Goal: Task Accomplishment & Management: Manage account settings

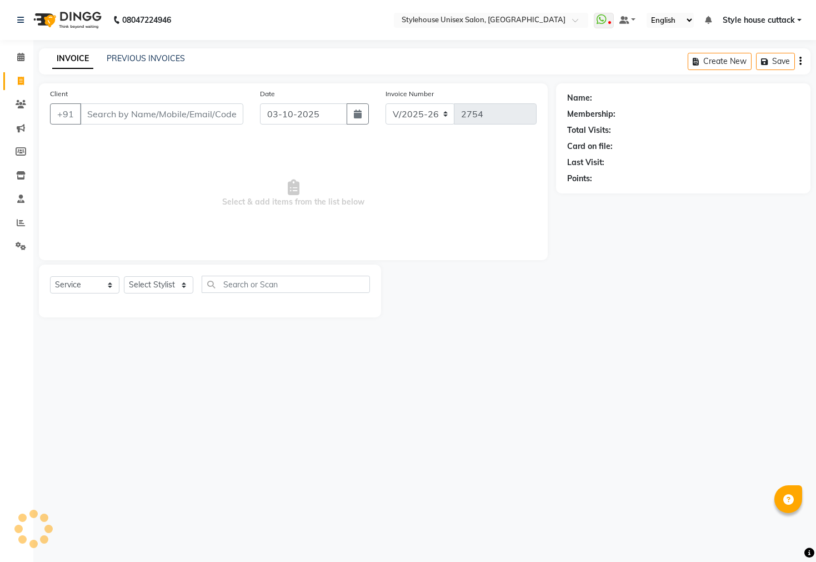
select select "4222"
select select "service"
click at [21, 59] on icon at bounding box center [20, 57] width 7 height 8
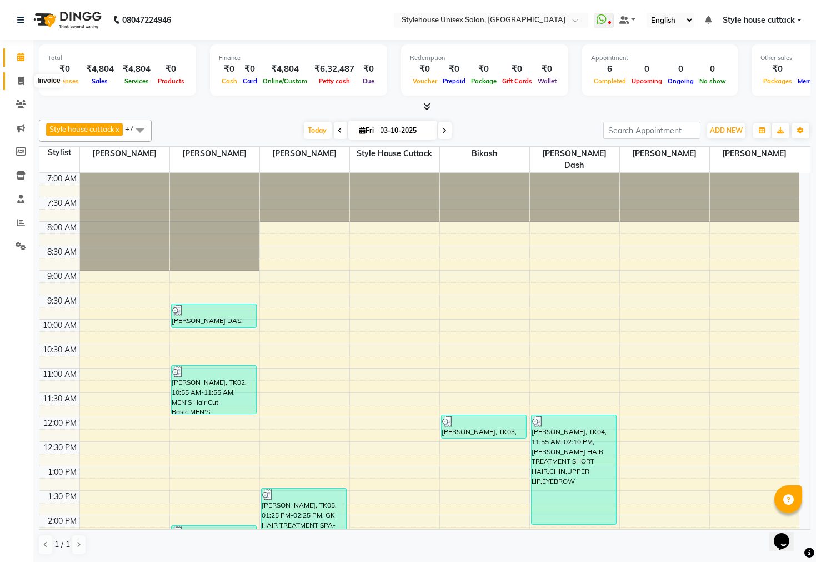
click at [18, 77] on icon at bounding box center [21, 81] width 6 height 8
select select "service"
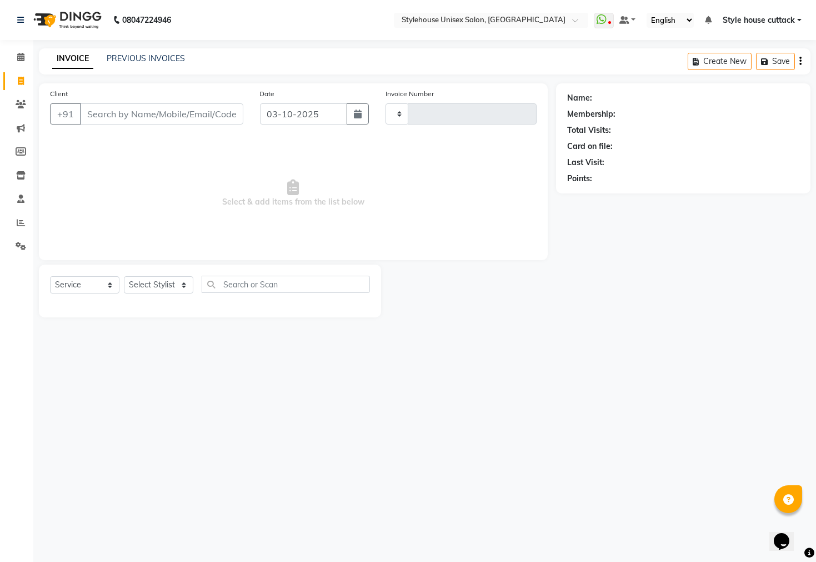
type input "2754"
select select "4222"
click at [18, 57] on icon at bounding box center [20, 57] width 7 height 8
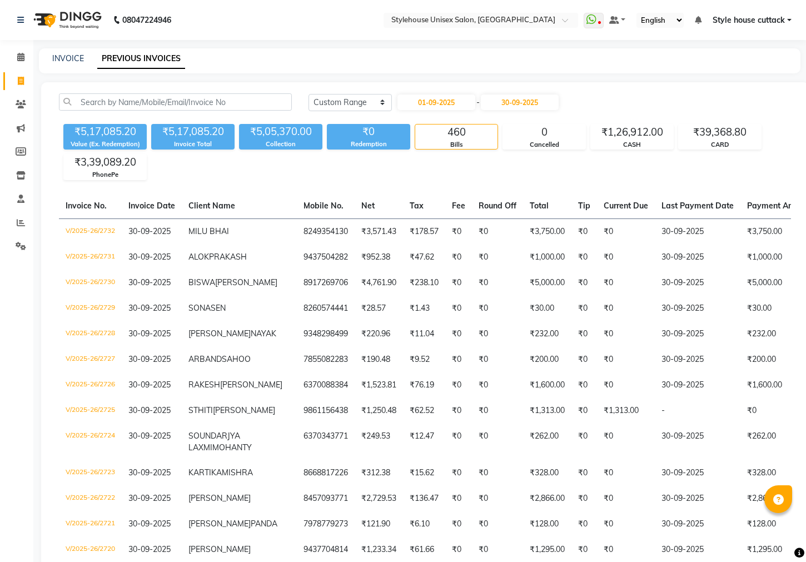
select select "range"
click at [60, 56] on link "INVOICE" at bounding box center [68, 58] width 32 height 10
select select "service"
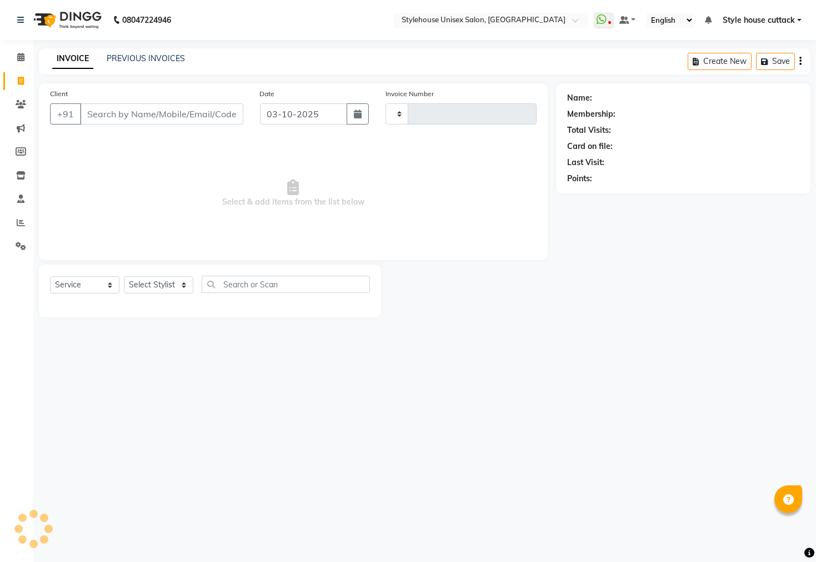
type input "2754"
select select "4222"
click at [144, 286] on select "Select Stylist Bharati [PERSON_NAME] [PERSON_NAME] [PERSON_NAME] LIPI [PERSON_N…" at bounding box center [158, 284] width 69 height 17
select select "91750"
click at [124, 277] on select "Select Stylist Bharati [PERSON_NAME] [PERSON_NAME] [PERSON_NAME] LIPI [PERSON_N…" at bounding box center [158, 284] width 69 height 17
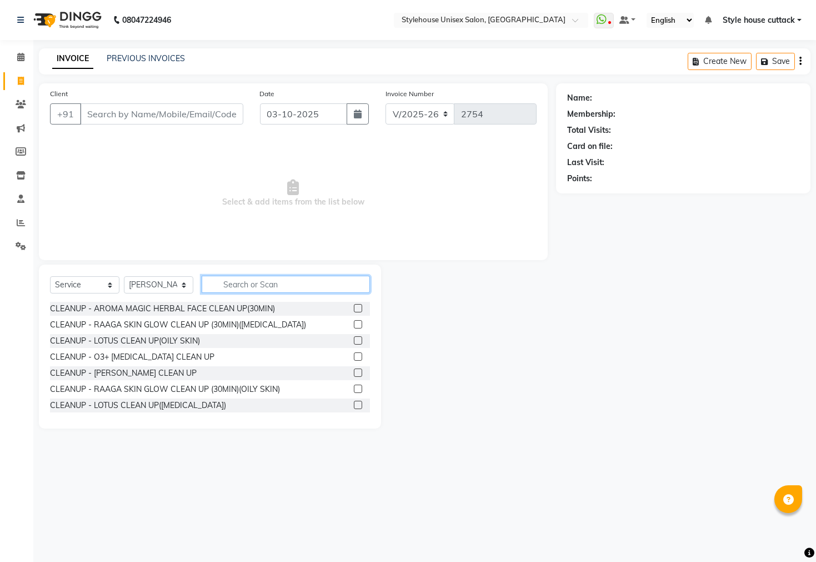
click at [228, 284] on input "text" at bounding box center [286, 284] width 168 height 17
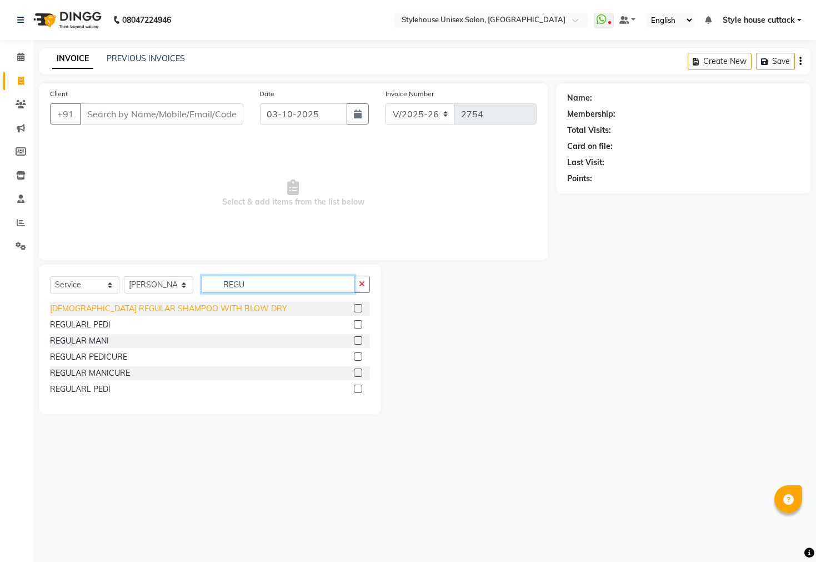
type input "REGU"
click at [173, 304] on div "[DEMOGRAPHIC_DATA] REGULAR SHAMPOO WITH BLOW DRY" at bounding box center [168, 309] width 237 height 12
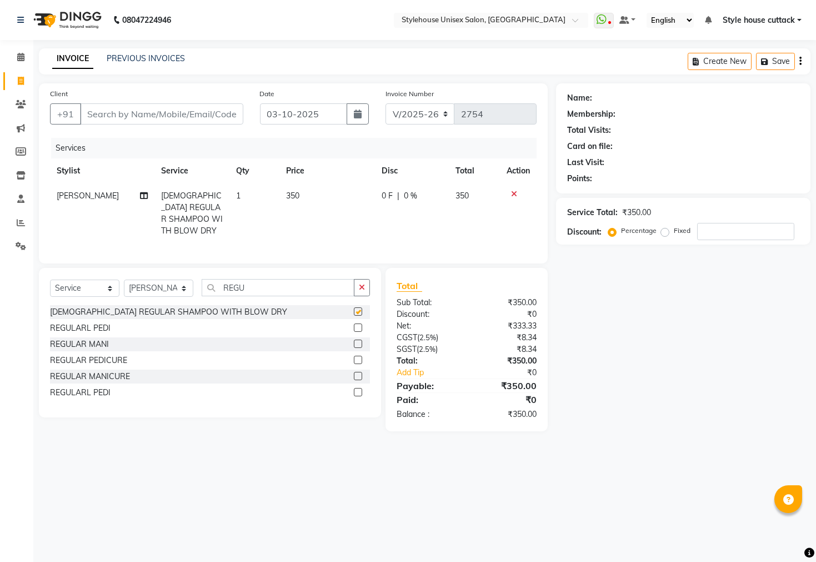
checkbox input "false"
click at [106, 110] on input "Client" at bounding box center [161, 113] width 163 height 21
type input "7"
type input "0"
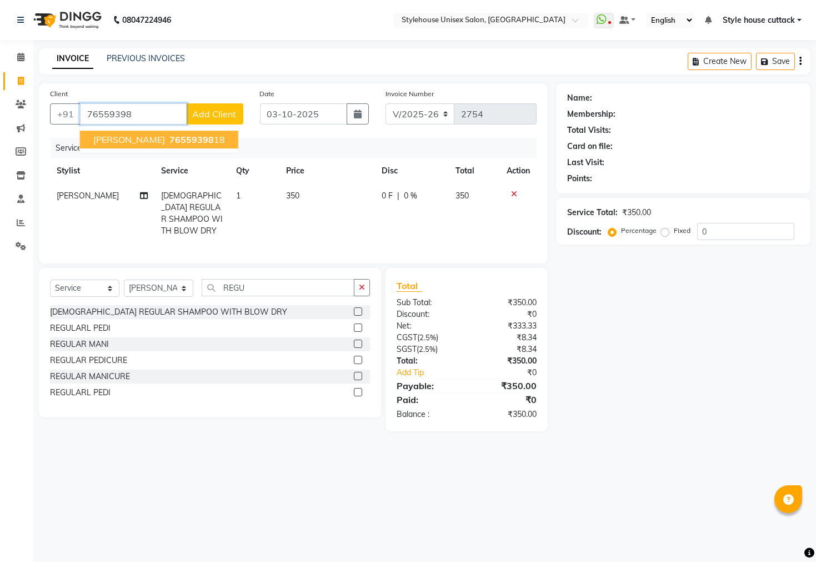
click at [113, 135] on span "SUBHASH SENGUPTA" at bounding box center [129, 139] width 72 height 11
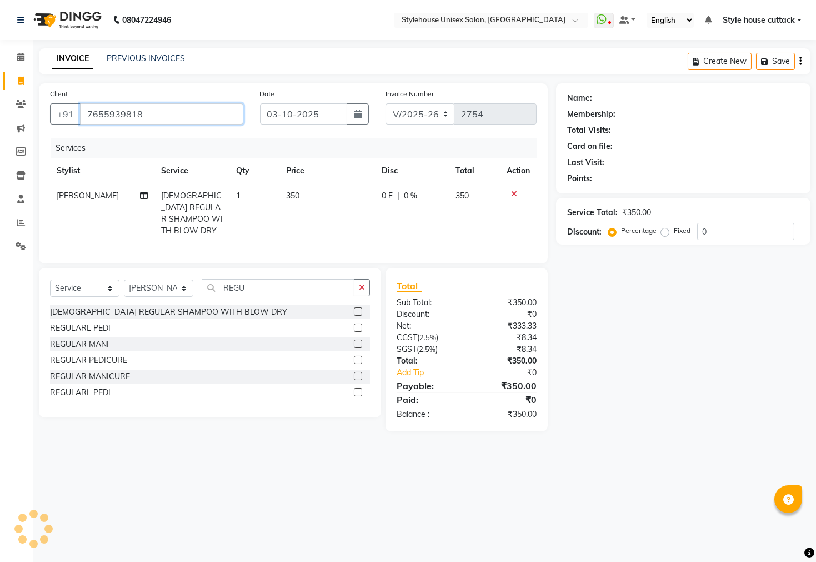
type input "7655939818"
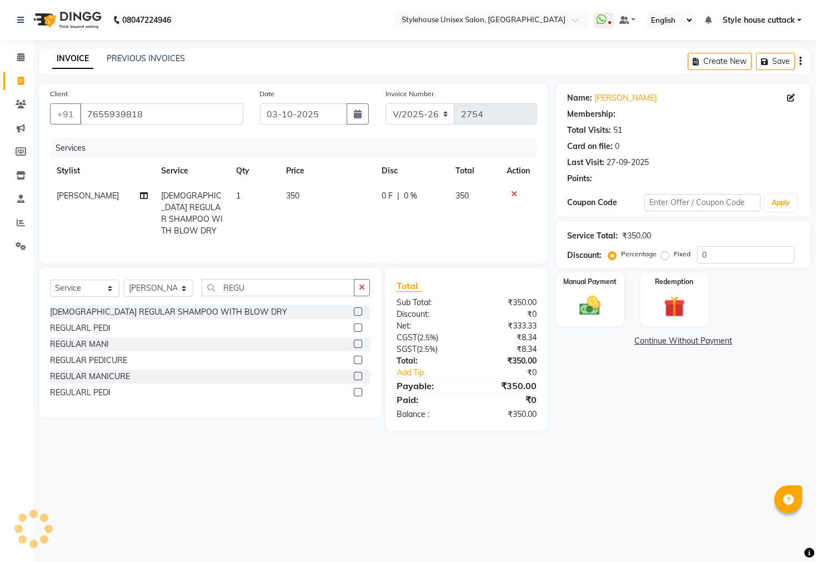
select select "2: Object"
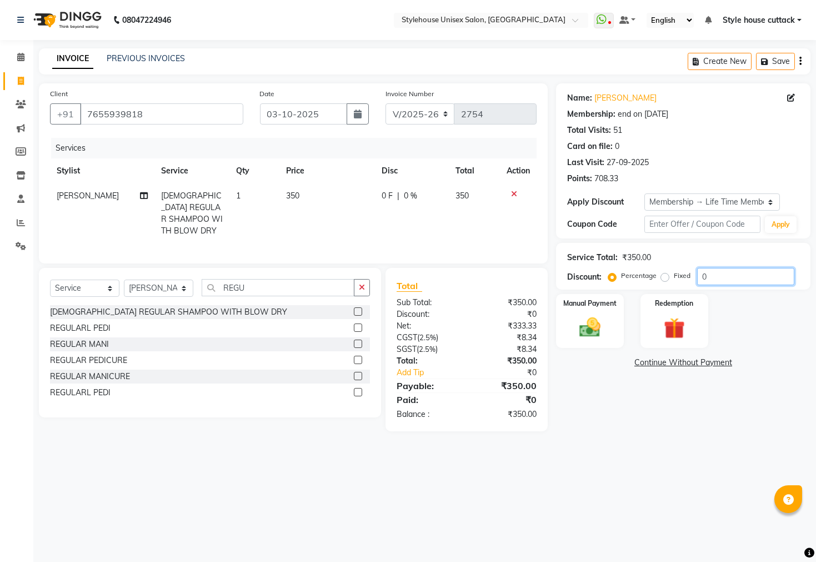
click at [713, 274] on input "0" at bounding box center [745, 276] width 97 height 17
type input "20"
click at [601, 334] on img at bounding box center [590, 327] width 36 height 25
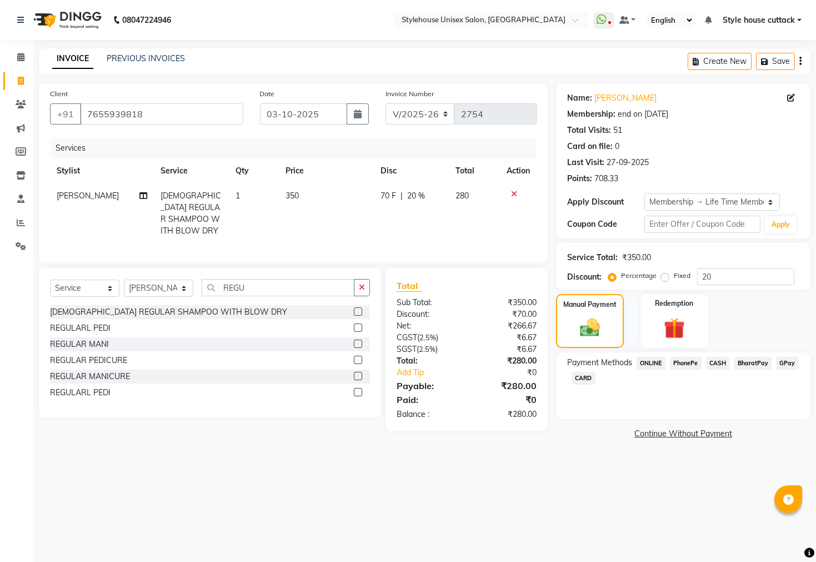
click at [682, 369] on span "PhonePe" at bounding box center [686, 363] width 32 height 13
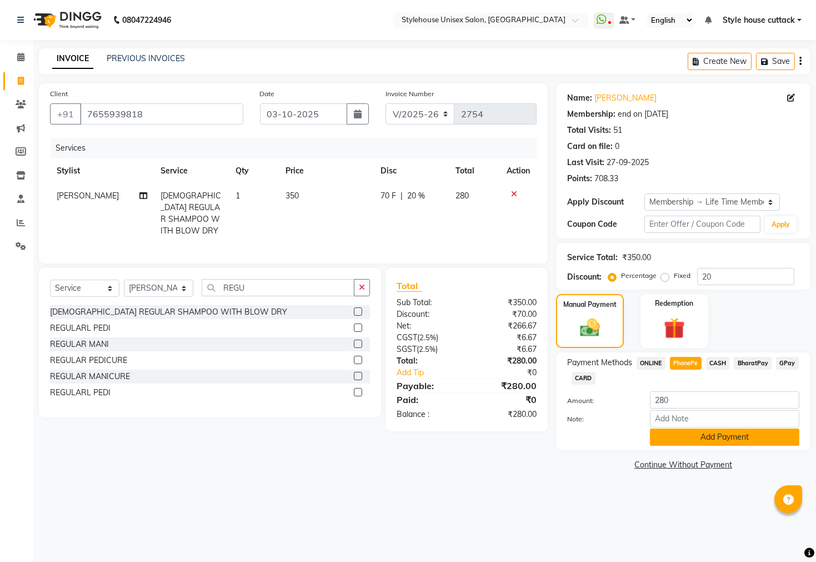
click at [718, 446] on button "Add Payment" at bounding box center [724, 436] width 149 height 17
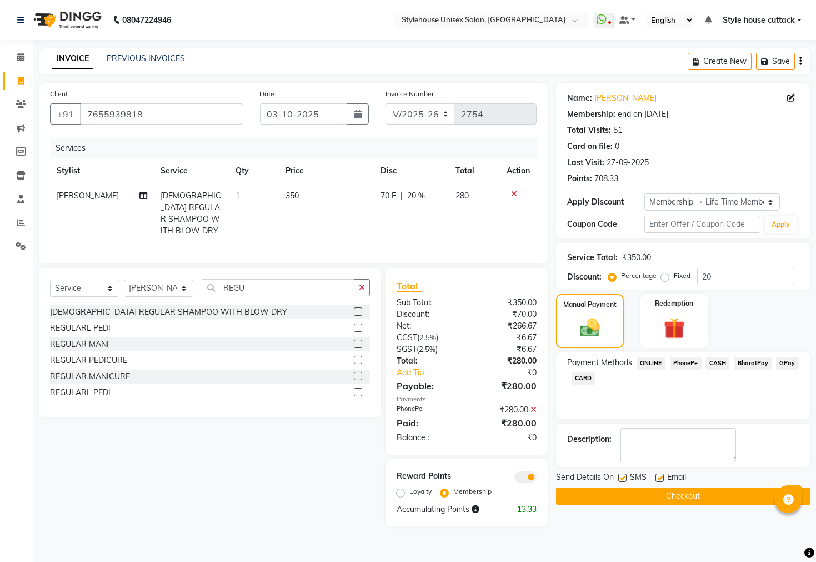
click at [659, 504] on button "Checkout" at bounding box center [683, 495] width 254 height 17
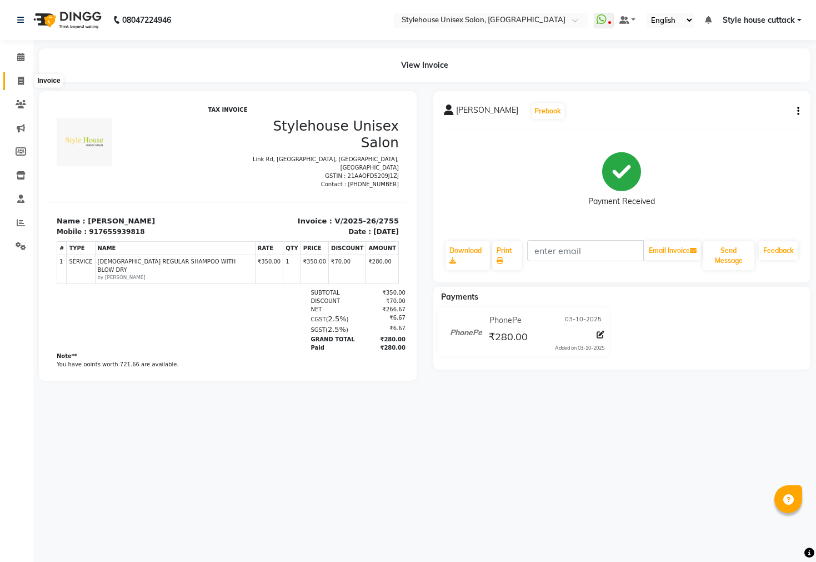
click at [22, 78] on icon at bounding box center [21, 81] width 6 height 8
select select "service"
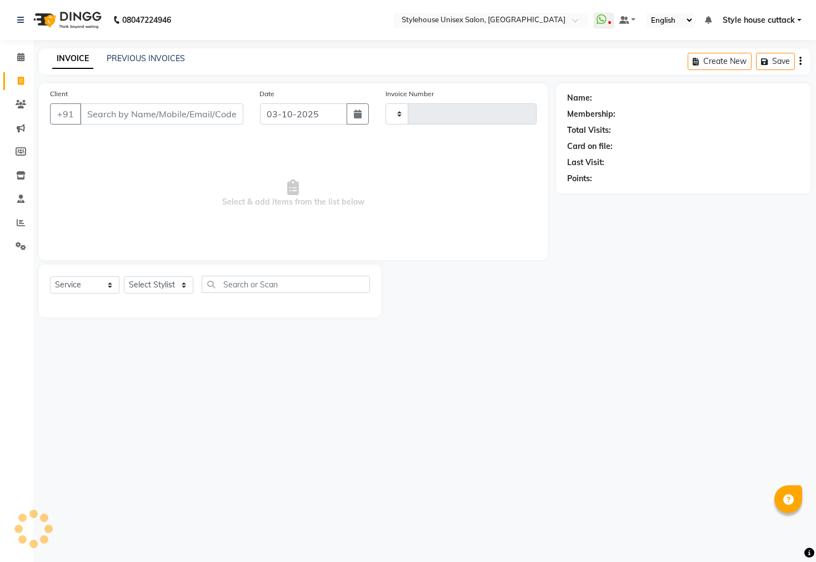
type input "2756"
select select "4222"
click at [157, 286] on select "Select Stylist" at bounding box center [158, 284] width 69 height 17
select select "21976"
click at [124, 277] on select "Select Stylist Bharati Nanda Bikash Chintu ISHWORI Kanha Barik LIPI Manjit Bari…" at bounding box center [158, 284] width 69 height 17
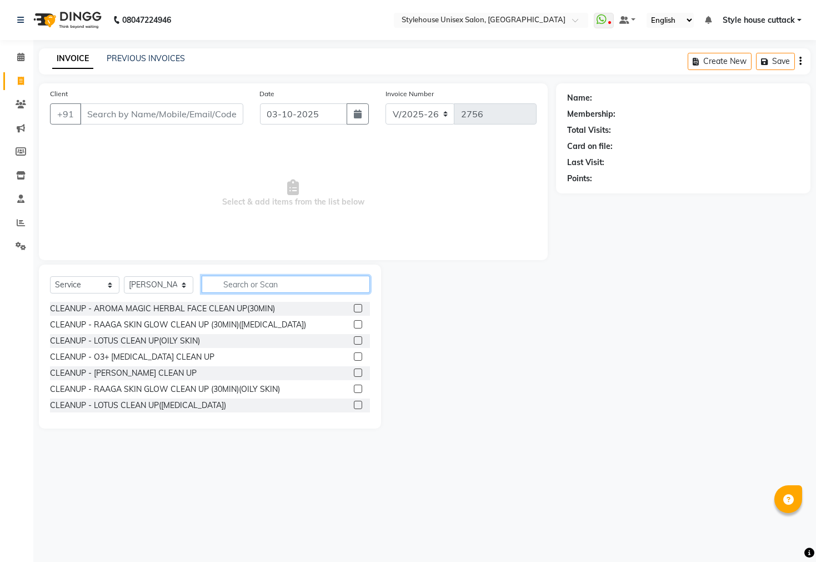
click at [233, 286] on input "text" at bounding box center [286, 284] width 168 height 17
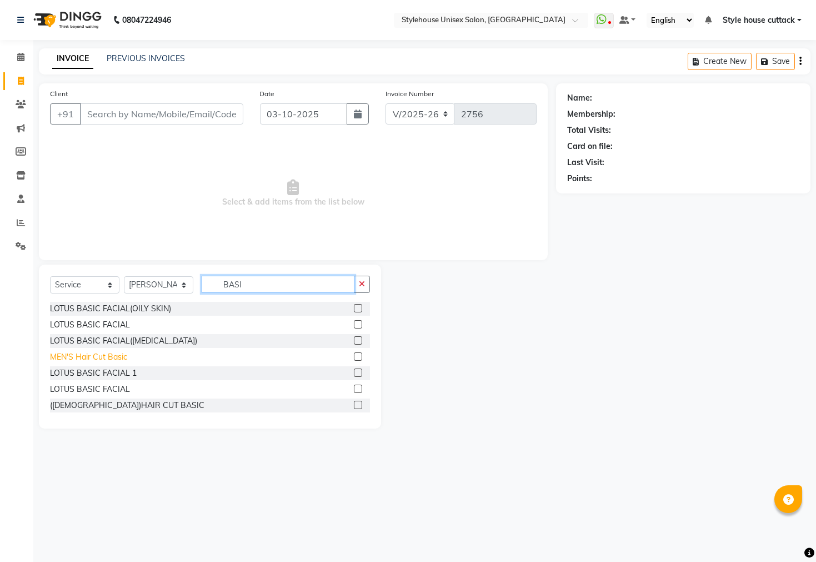
type input "BASI"
click at [114, 353] on div "MEN'S Hair Cut Basic" at bounding box center [88, 357] width 77 height 12
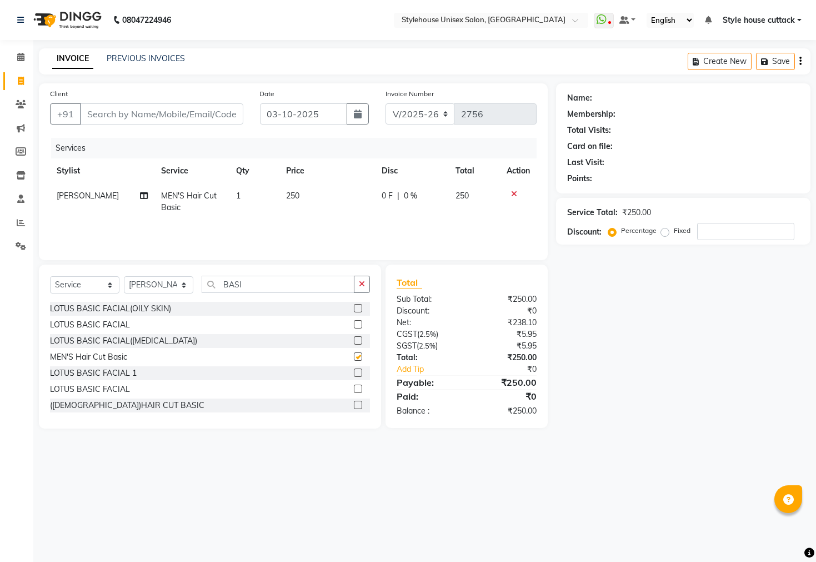
checkbox input "false"
click at [160, 115] on input "Client" at bounding box center [161, 113] width 163 height 21
type input "8"
type input "0"
click at [121, 114] on input "8117984150" at bounding box center [133, 113] width 107 height 21
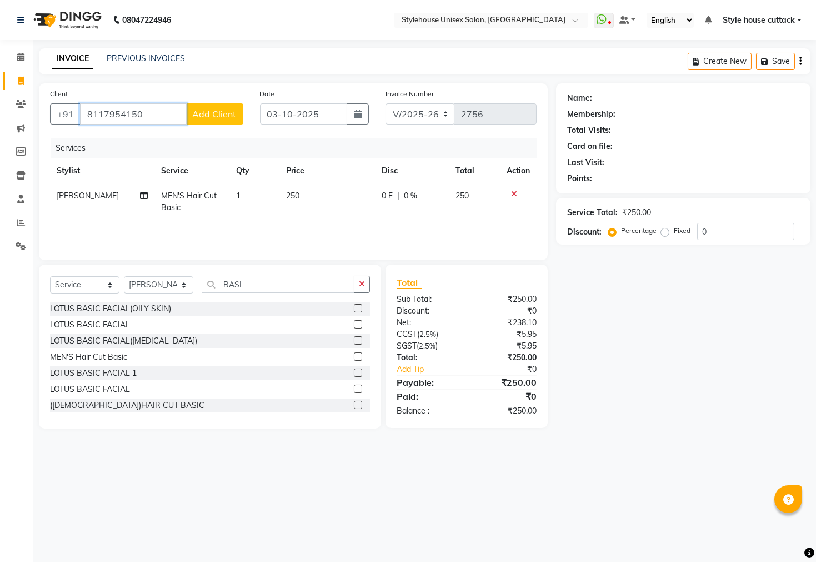
click at [150, 119] on input "8117954150" at bounding box center [133, 113] width 107 height 21
click at [146, 139] on span "SOUBHAGYA PANDA" at bounding box center [146, 139] width 106 height 11
type input "8117954157"
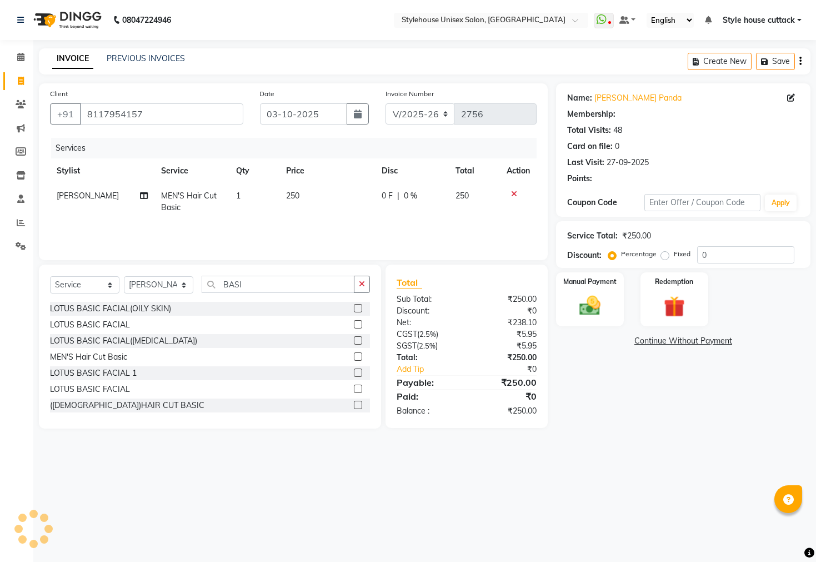
select select "1: Object"
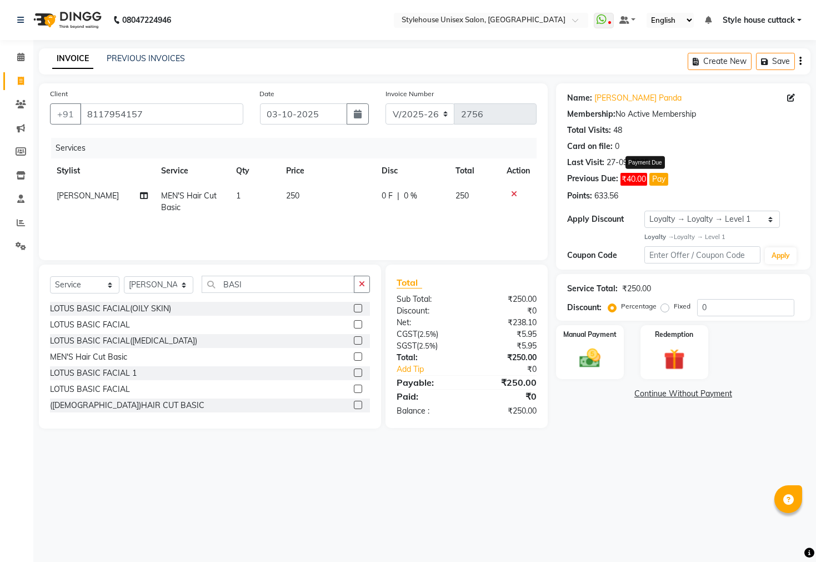
click at [658, 181] on button "Pay" at bounding box center [658, 179] width 19 height 13
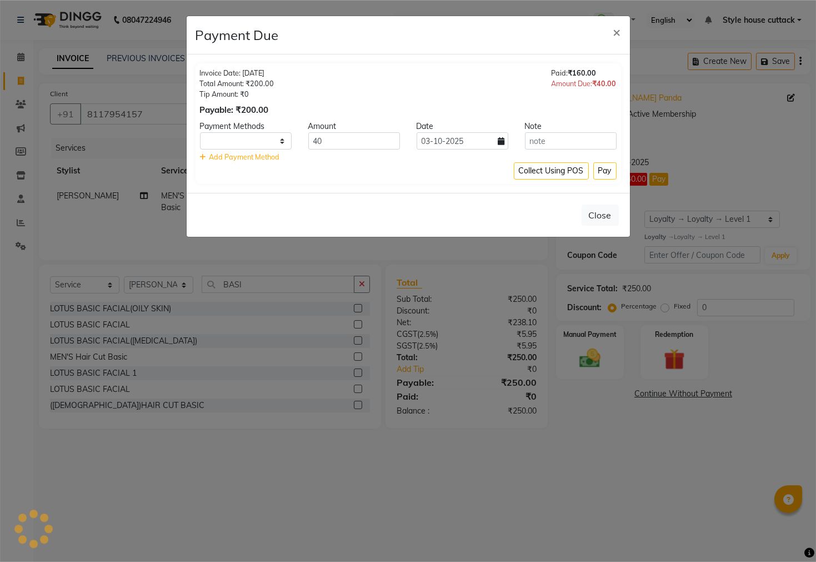
select select "1"
click at [602, 171] on button "Pay" at bounding box center [604, 170] width 23 height 17
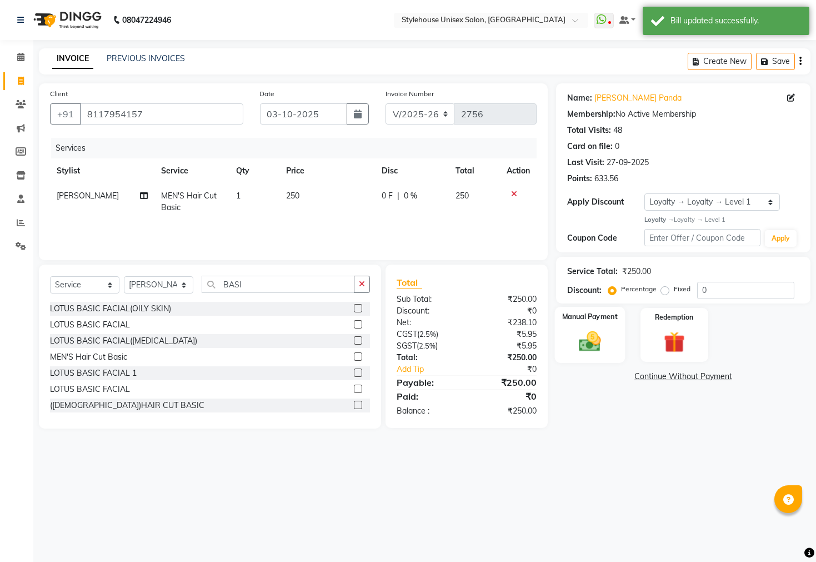
click at [571, 349] on div "Manual Payment" at bounding box center [590, 335] width 71 height 56
click at [679, 383] on span "PhonePe" at bounding box center [686, 377] width 32 height 13
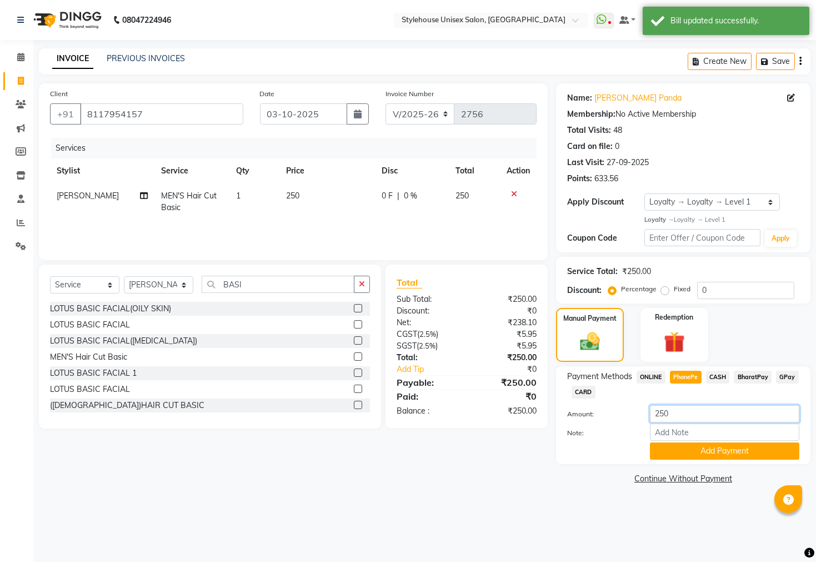
click at [663, 422] on input "250" at bounding box center [724, 413] width 149 height 17
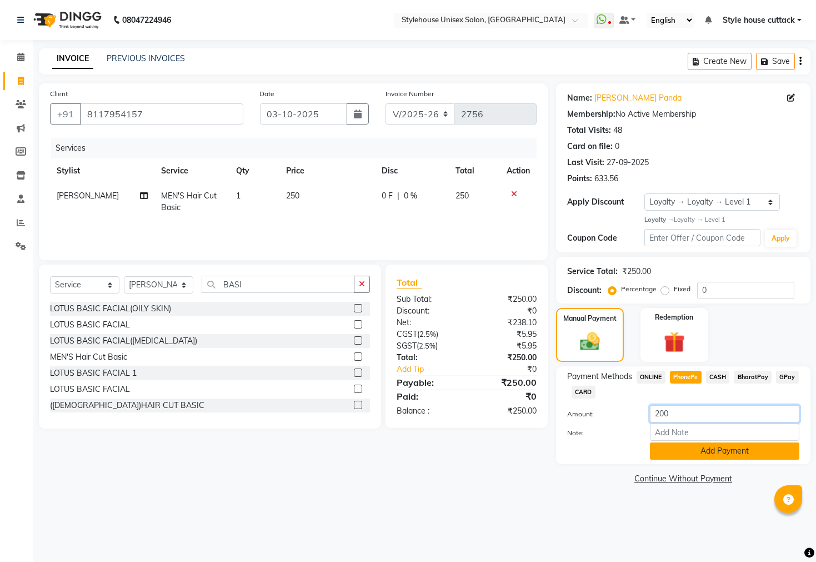
type input "200"
click at [703, 459] on button "Add Payment" at bounding box center [724, 450] width 149 height 17
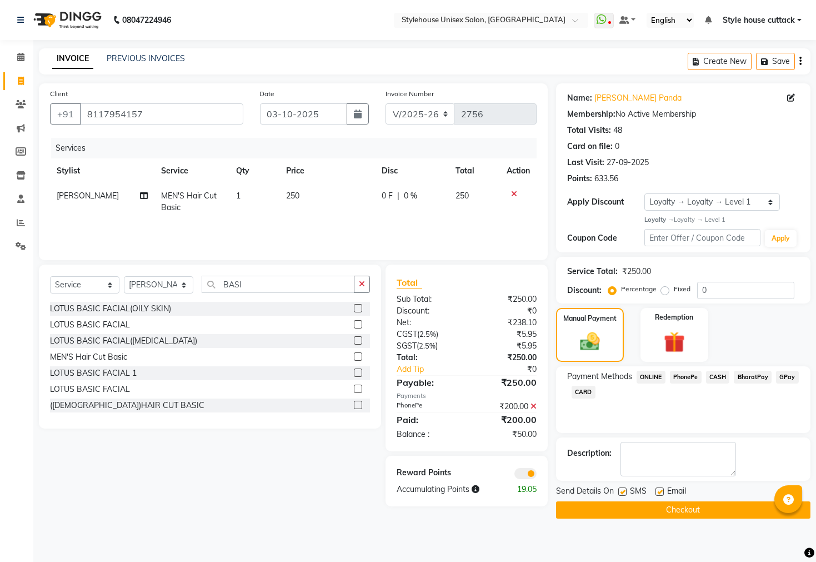
click at [716, 383] on span "CASH" at bounding box center [718, 377] width 24 height 13
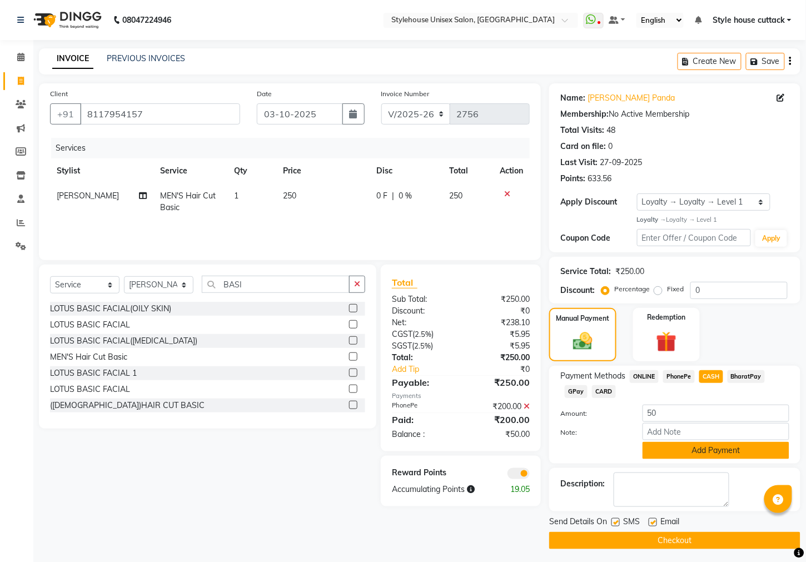
click at [661, 459] on button "Add Payment" at bounding box center [715, 450] width 147 height 17
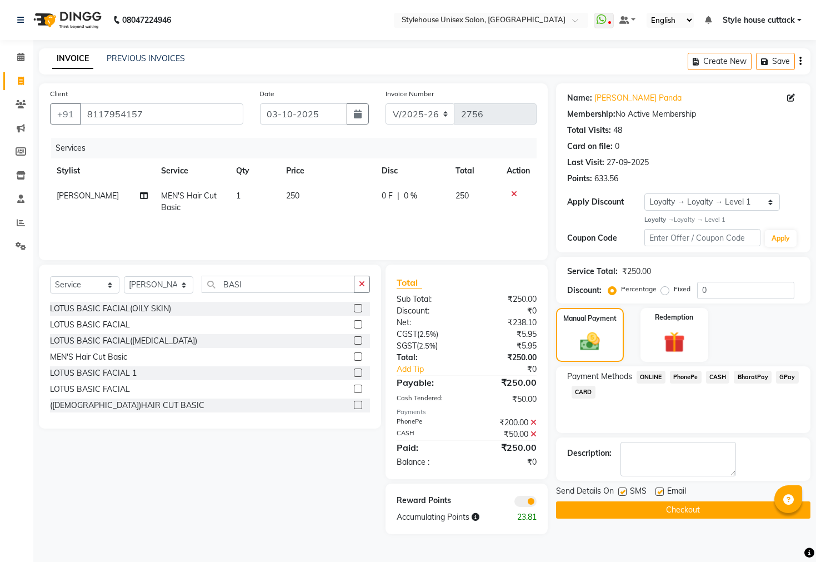
click at [668, 518] on button "Checkout" at bounding box center [683, 509] width 254 height 17
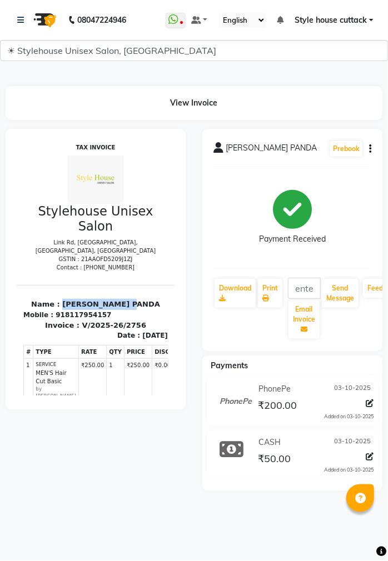
drag, startPoint x: 62, startPoint y: 296, endPoint x: 134, endPoint y: 287, distance: 73.3
click at [134, 287] on section "Name : SOUBHAGYA PANDA Mobile : 918117954157 Invoice : V/2025-26/2756 Date : 03…" at bounding box center [95, 312] width 158 height 56
copy p "SOUBHAGYA PANDA"
drag, startPoint x: 57, startPoint y: 304, endPoint x: 127, endPoint y: 304, distance: 70.0
click at [127, 309] on div "Mobile : 918117954157" at bounding box center [95, 314] width 144 height 10
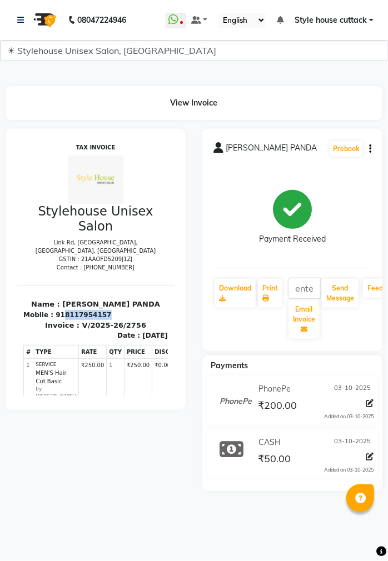
copy div "8117954157"
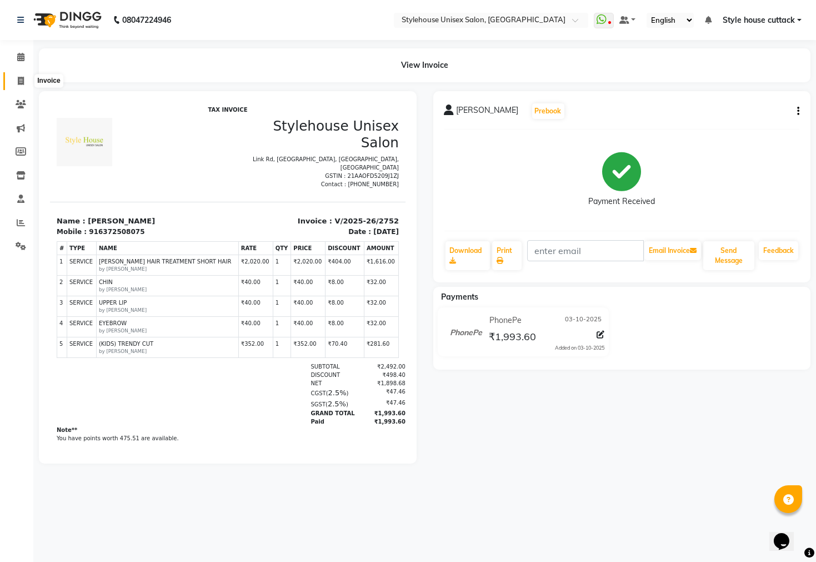
click at [16, 79] on span at bounding box center [20, 81] width 19 height 13
select select "service"
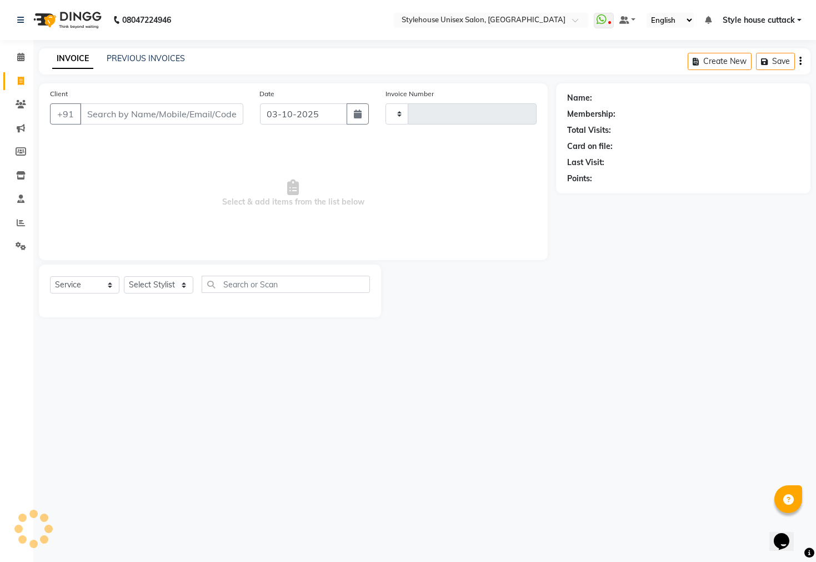
type input "2754"
select select "4222"
click at [154, 284] on select "Select Stylist Bharati Nanda Bikash Chintu ISHWORI Kanha Barik LIPI Manjit Bari…" at bounding box center [158, 284] width 69 height 17
select select "42934"
click at [124, 277] on select "Select Stylist Bharati Nanda Bikash Chintu ISHWORI Kanha Barik LIPI Manjit Bari…" at bounding box center [158, 284] width 69 height 17
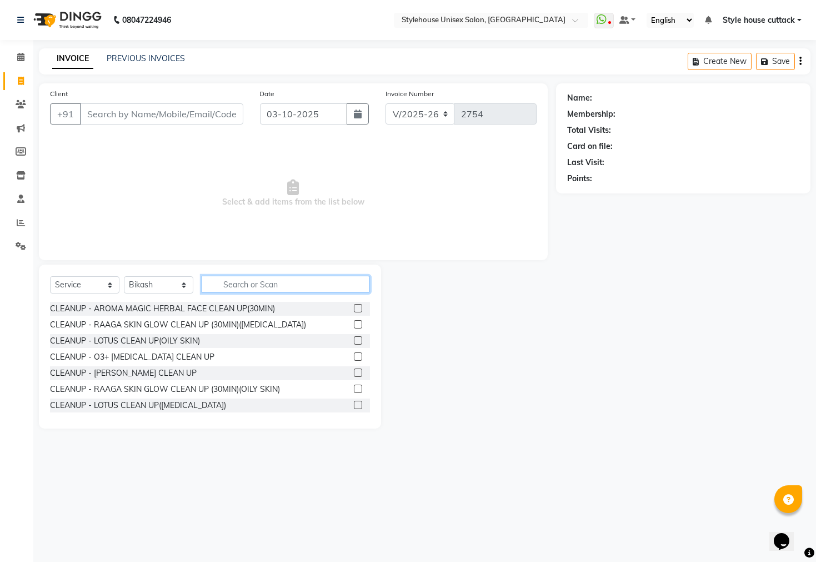
click at [232, 285] on input "text" at bounding box center [286, 284] width 168 height 17
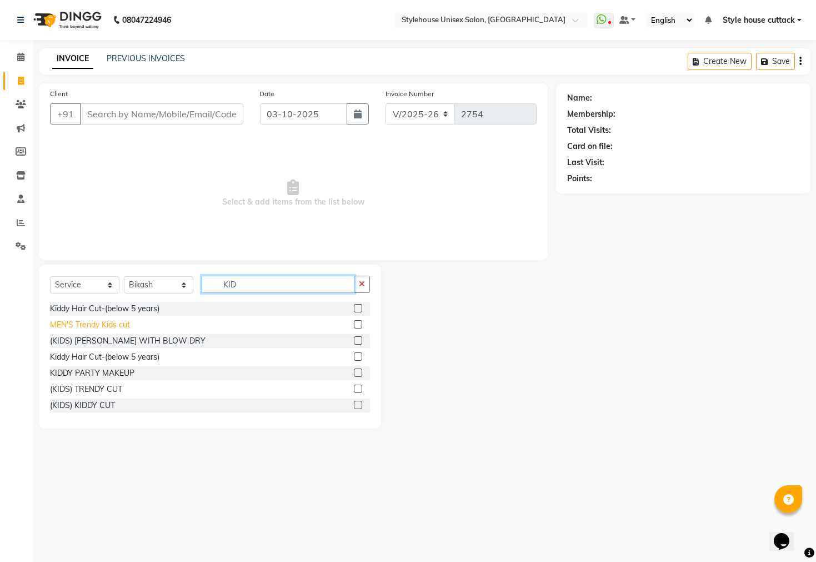
type input "KID"
click at [116, 327] on div "MEN'S Trendy Kids cut" at bounding box center [90, 325] width 80 height 12
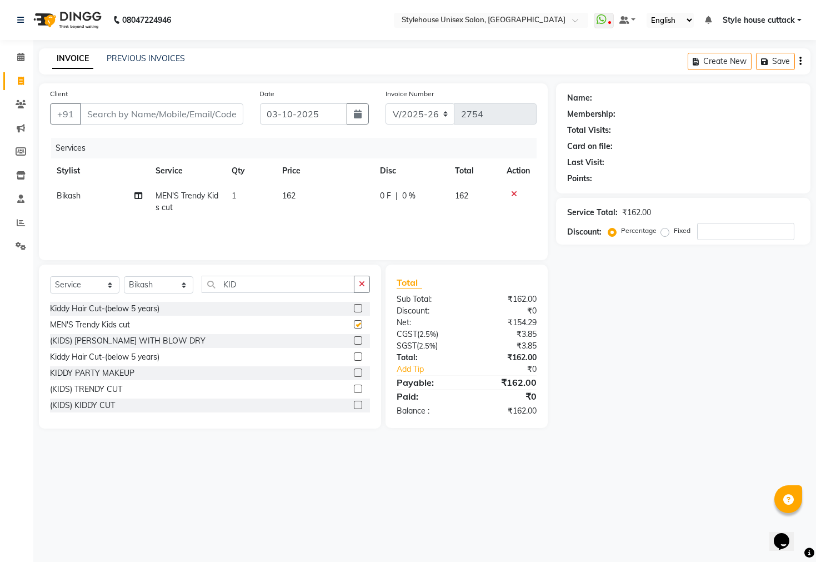
checkbox input "false"
click at [249, 293] on div "Select Service Product Membership Package Voucher Prepaid Gift Card Select Styl…" at bounding box center [210, 289] width 320 height 26
click at [248, 286] on input "KID" at bounding box center [278, 284] width 153 height 17
type input "K"
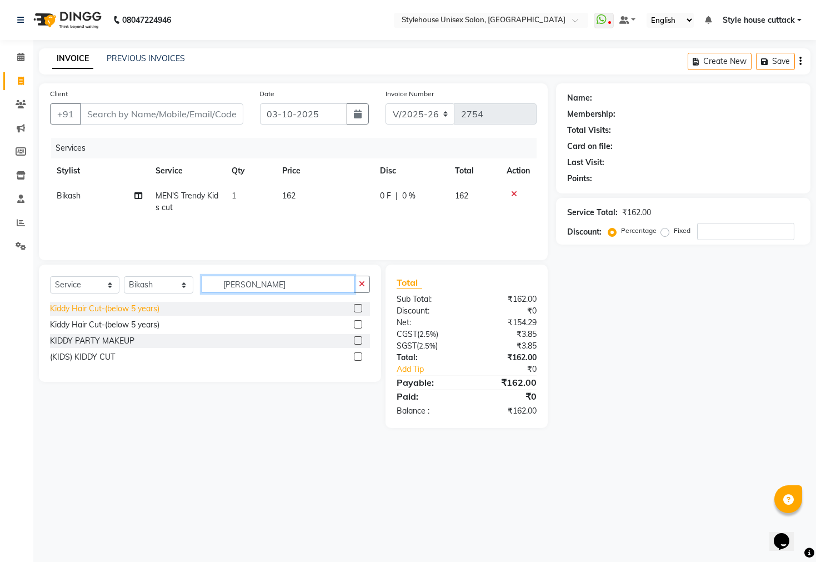
type input "KIDD"
click at [105, 311] on div "Kiddy Hair Cut-(below 5 years)" at bounding box center [104, 309] width 109 height 12
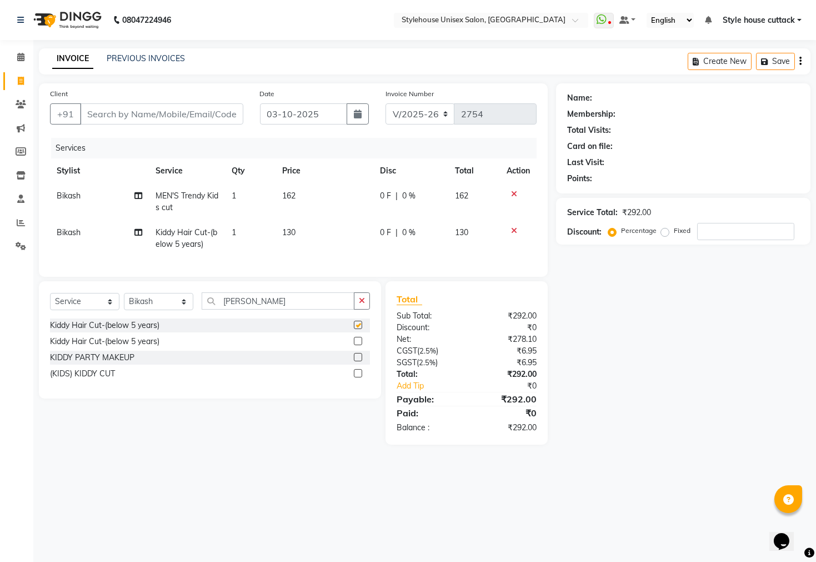
checkbox input "false"
click at [102, 117] on input "Client" at bounding box center [161, 113] width 163 height 21
type input "9"
type input "0"
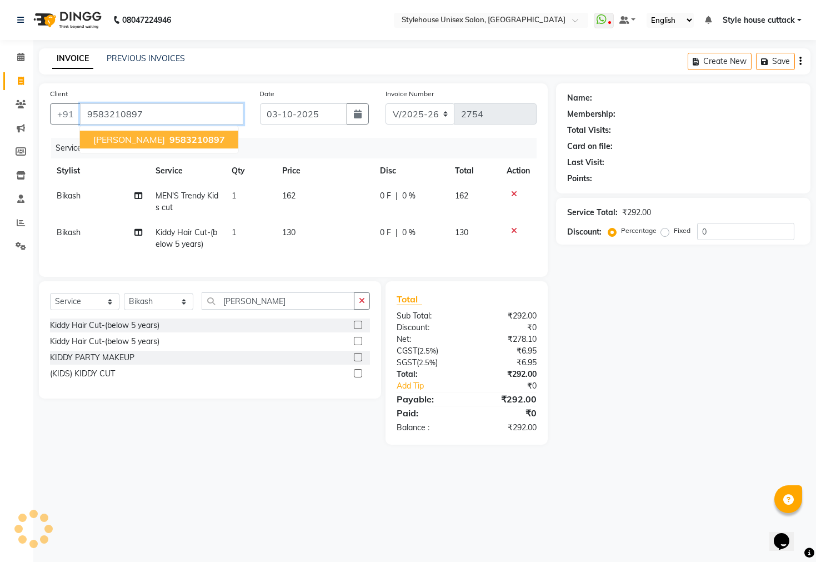
type input "9583210897"
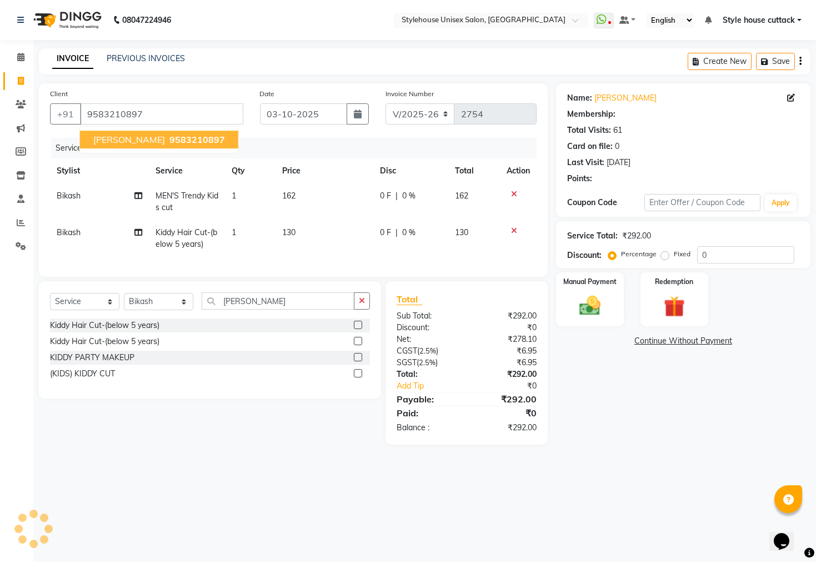
select select "2: Object"
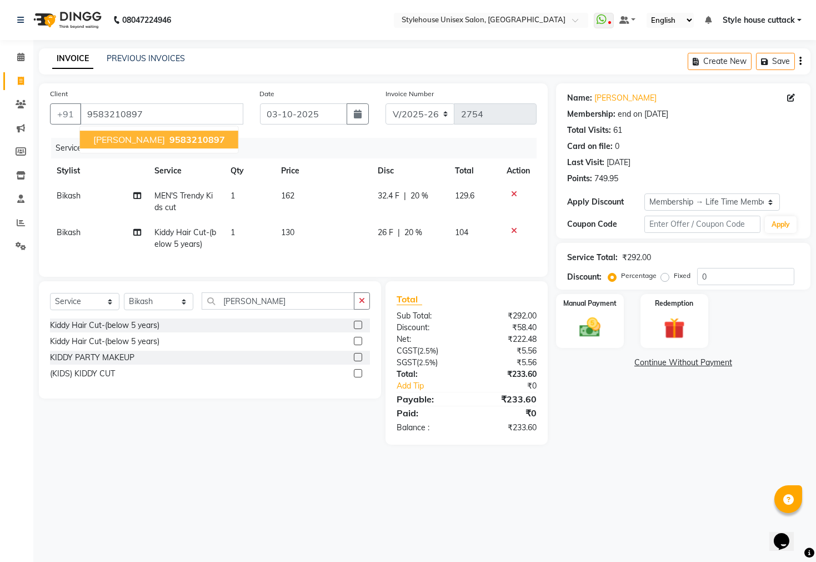
click at [131, 146] on button "ABINABH AGARWAL 9583210897" at bounding box center [159, 140] width 158 height 18
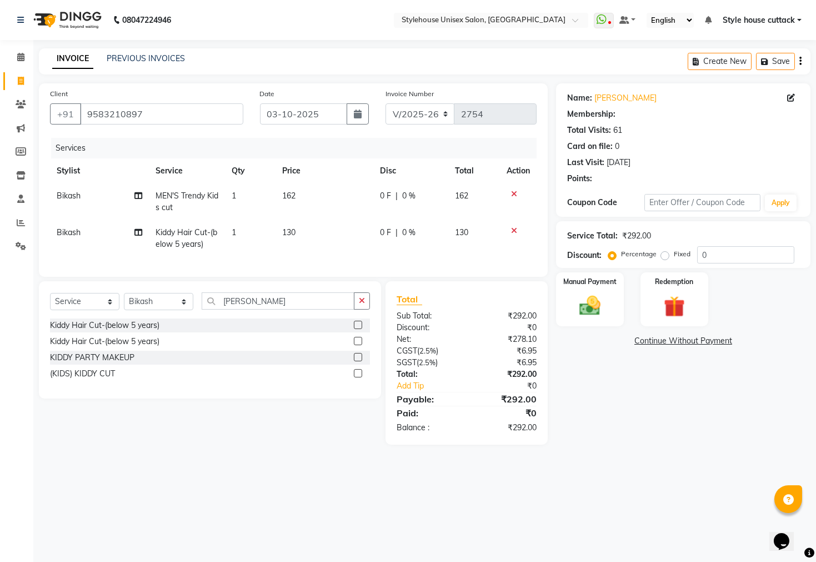
select select "2: Object"
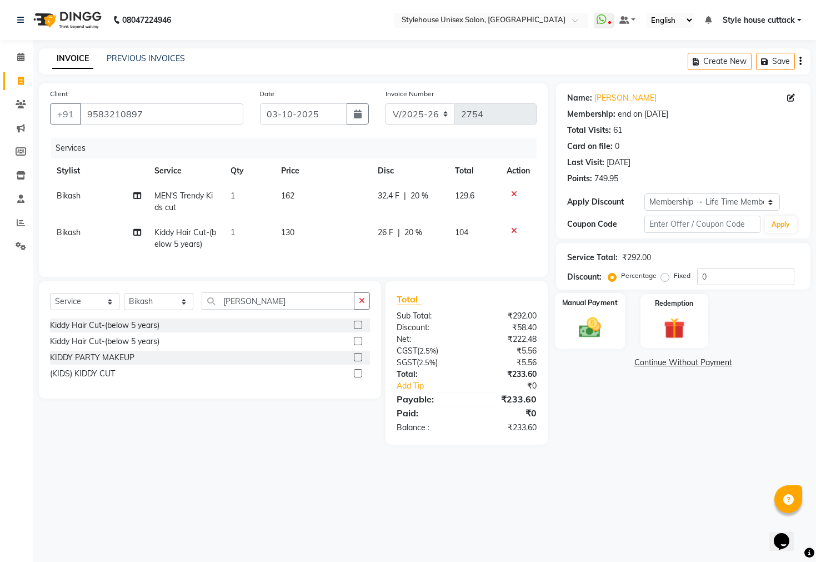
click at [593, 340] on img at bounding box center [590, 327] width 36 height 25
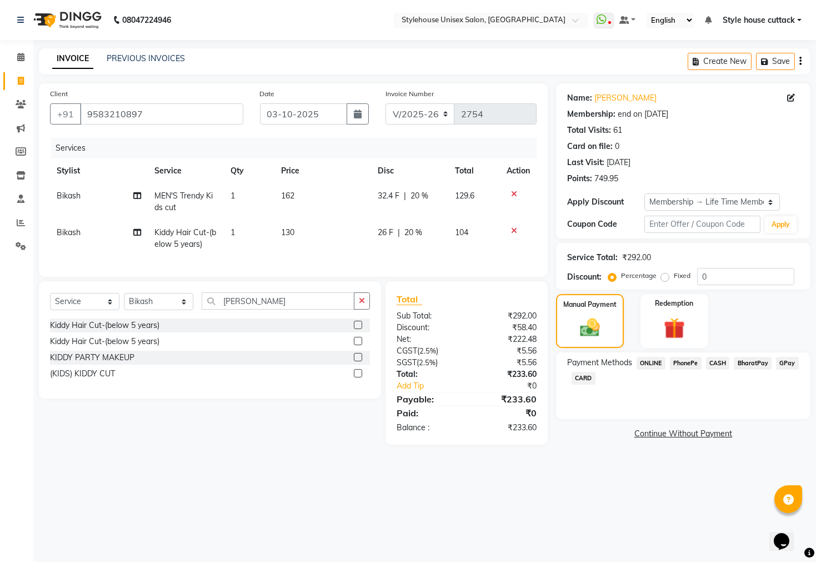
click at [714, 369] on span "CASH" at bounding box center [718, 363] width 24 height 13
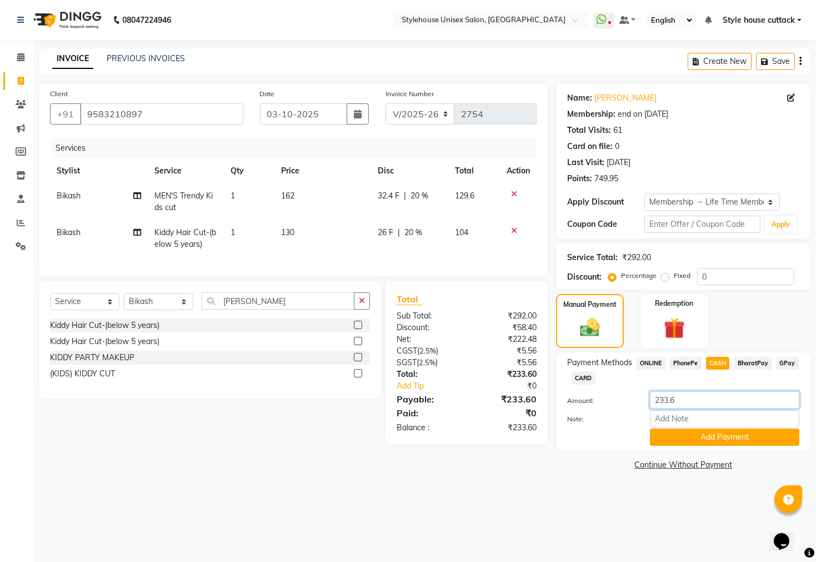
click at [686, 408] on input "233.6" at bounding box center [724, 399] width 149 height 17
type input "2"
type input "500"
click at [693, 446] on button "Add Payment" at bounding box center [724, 436] width 149 height 17
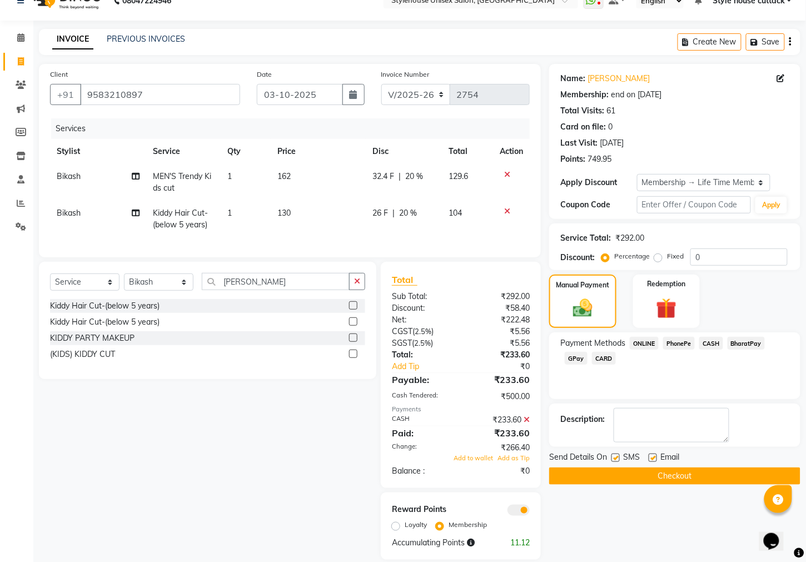
scroll to position [44, 0]
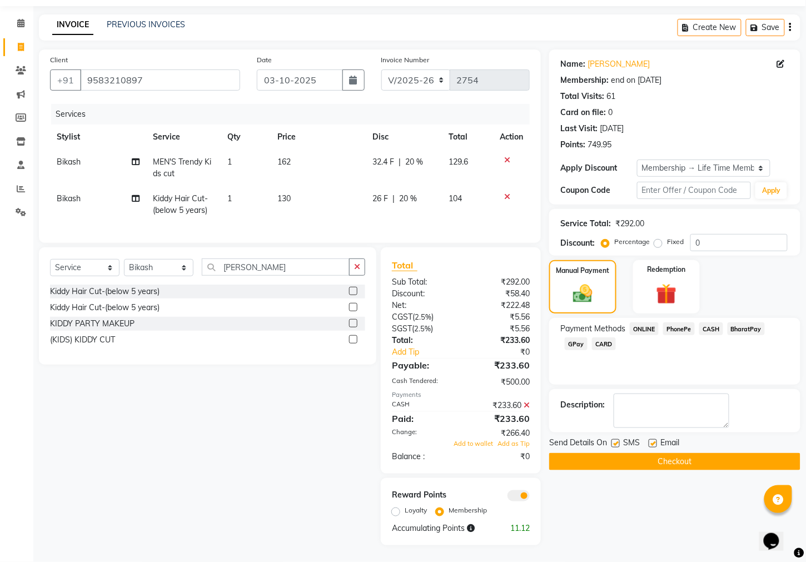
click at [523, 405] on icon at bounding box center [526, 405] width 6 height 8
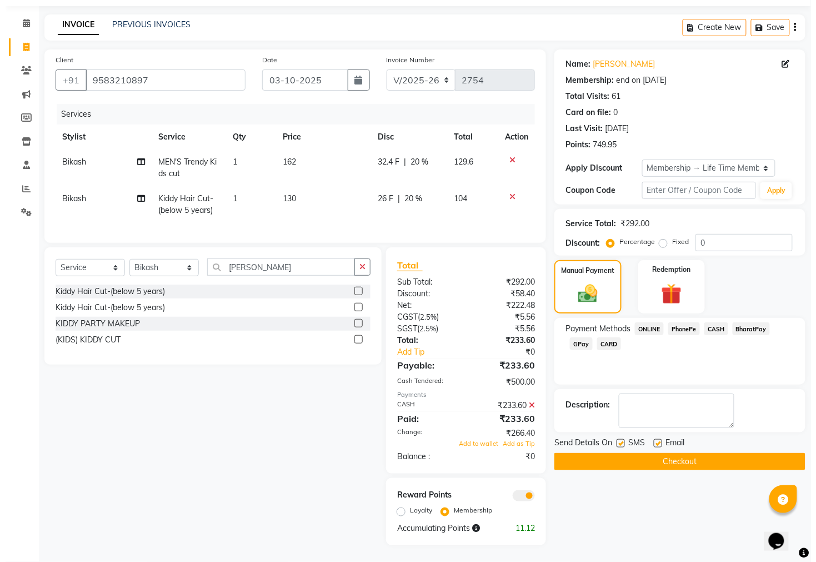
scroll to position [0, 0]
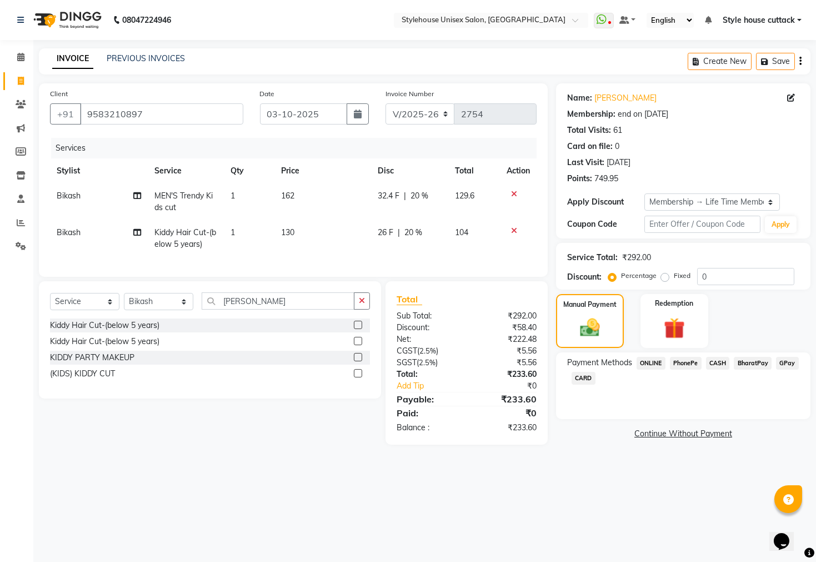
click at [716, 369] on span "CASH" at bounding box center [718, 363] width 24 height 13
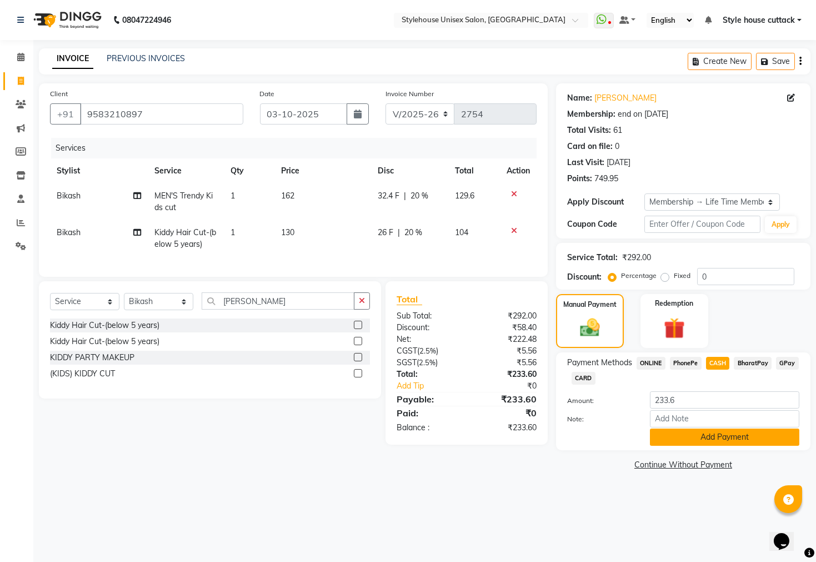
click at [684, 443] on button "Add Payment" at bounding box center [724, 436] width 149 height 17
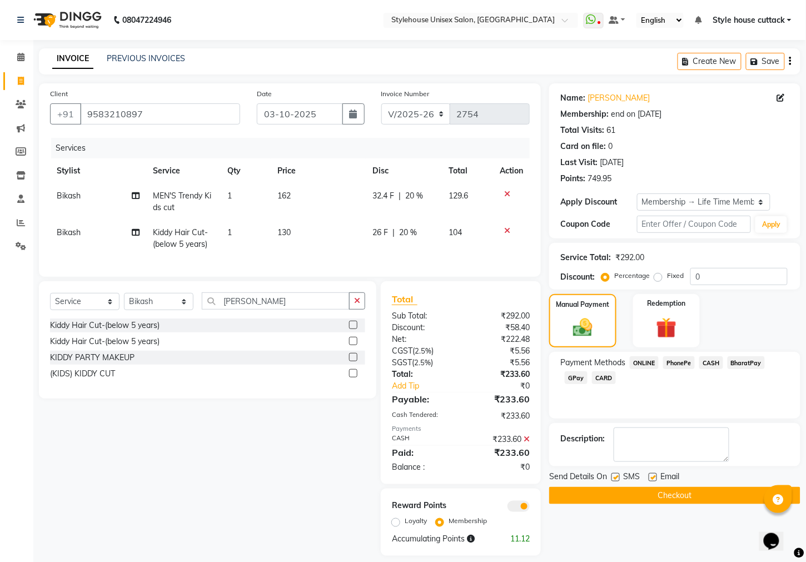
click at [638, 504] on button "Checkout" at bounding box center [674, 495] width 251 height 17
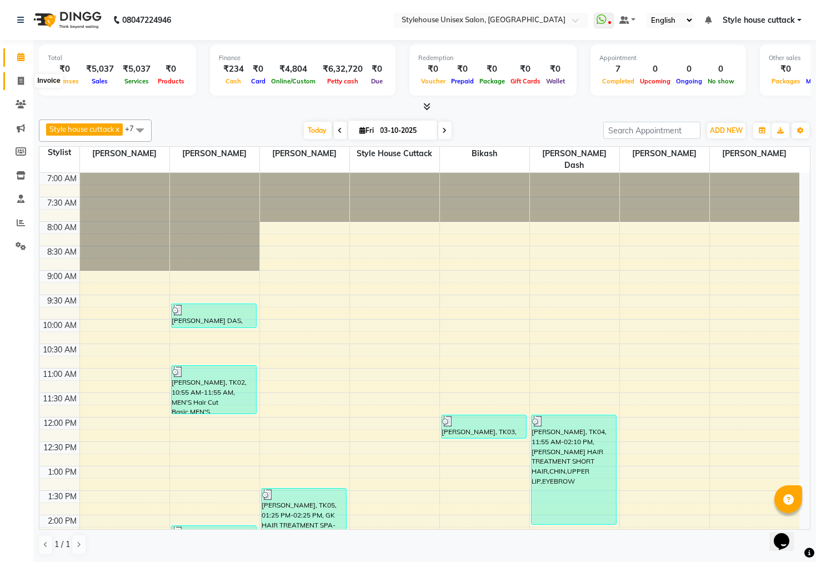
click at [22, 77] on icon at bounding box center [21, 81] width 6 height 8
select select "service"
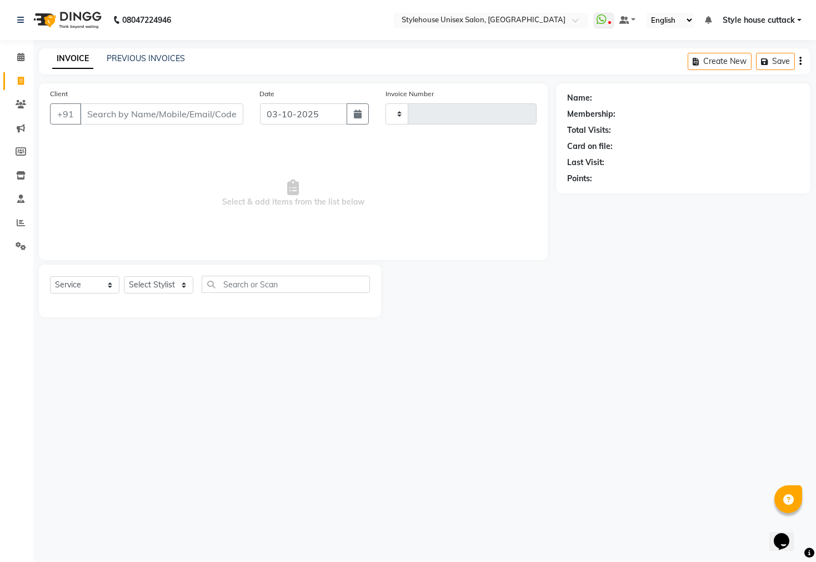
type input "2755"
select select "4222"
click at [144, 58] on link "PREVIOUS INVOICES" at bounding box center [146, 58] width 78 height 10
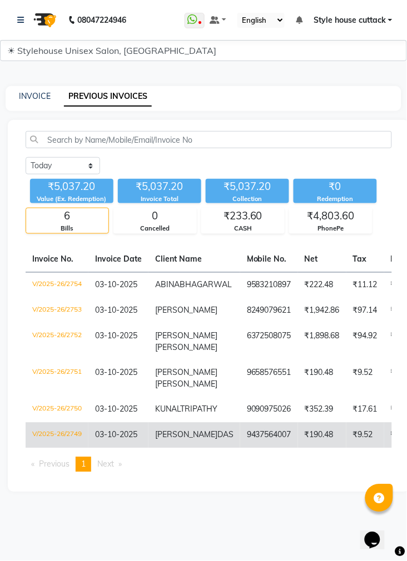
click at [106, 440] on span "03-10-2025" at bounding box center [116, 435] width 42 height 10
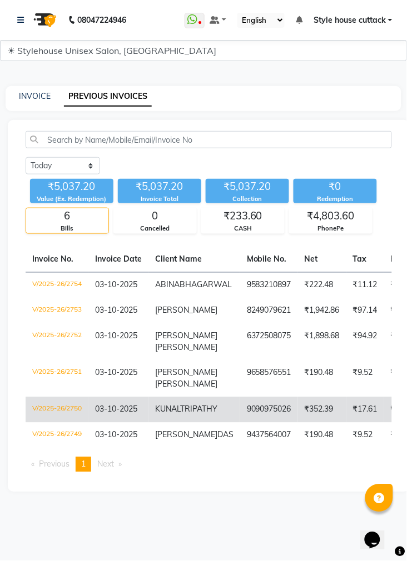
click at [218, 423] on td "KUNAL TRIPATHY" at bounding box center [194, 410] width 92 height 26
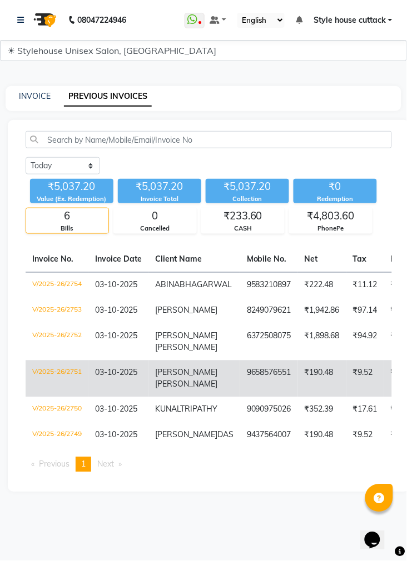
click at [240, 388] on td "9658576551" at bounding box center [269, 379] width 58 height 37
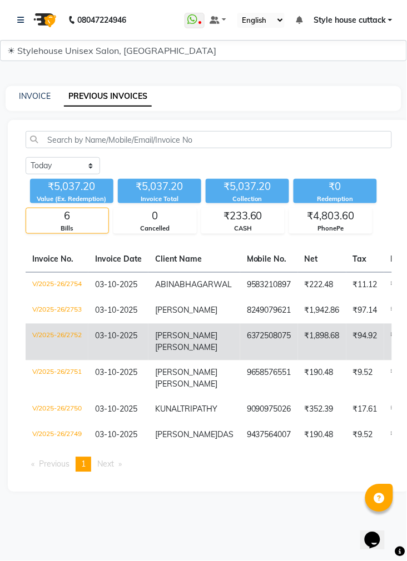
click at [211, 344] on td "SRABANI PRIYADARSHINI" at bounding box center [194, 342] width 92 height 37
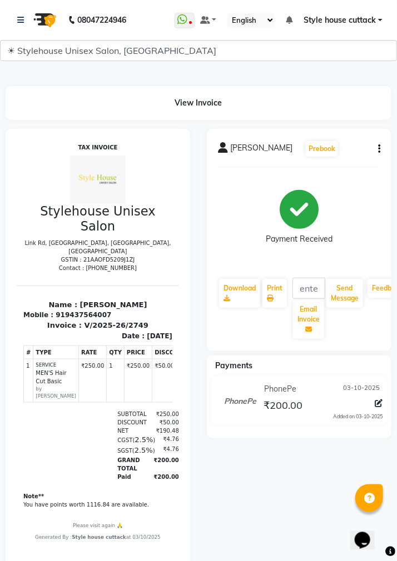
drag, startPoint x: 61, startPoint y: 297, endPoint x: 162, endPoint y: 297, distance: 101.7
click at [162, 297] on html "TAX INVOICE Stylehouse Unisex Salon [GEOGRAPHIC_DATA], [GEOGRAPHIC_DATA], [GEOG…" at bounding box center [97, 342] width 162 height 406
copy p "[PERSON_NAME]"
drag, startPoint x: 58, startPoint y: 303, endPoint x: 126, endPoint y: 304, distance: 68.4
click at [126, 309] on div "Mobile : 919437564007" at bounding box center [97, 314] width 149 height 10
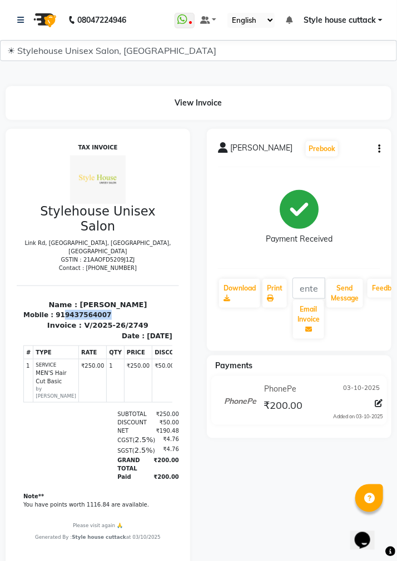
copy div "9437564007"
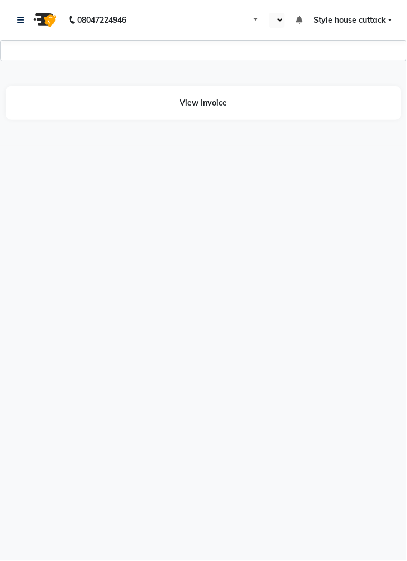
select select "1744"
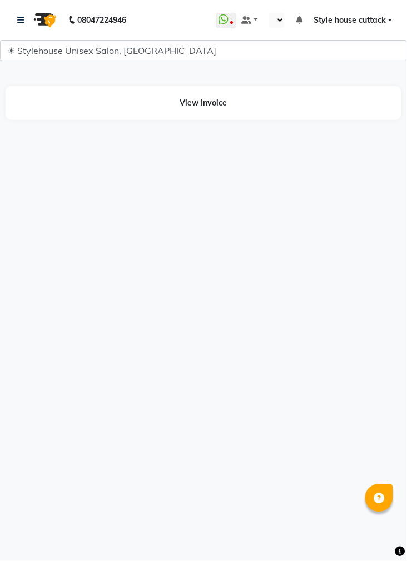
select select "en"
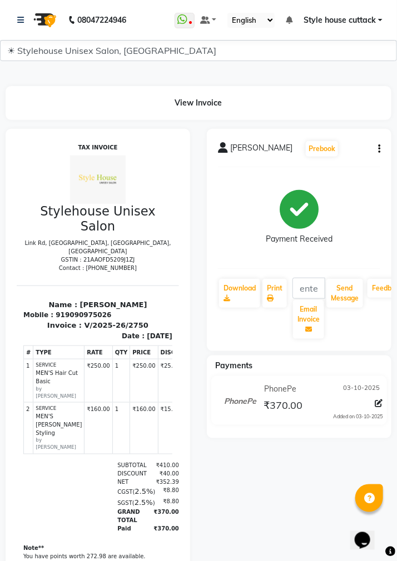
drag, startPoint x: 69, startPoint y: 295, endPoint x: 159, endPoint y: 295, distance: 90.0
click at [159, 295] on html "TAX INVOICE Stylehouse Unisex Salon [GEOGRAPHIC_DATA], [GEOGRAPHIC_DATA], [GEOG…" at bounding box center [97, 368] width 162 height 458
copy p "[PERSON_NAME]"
drag, startPoint x: 57, startPoint y: 307, endPoint x: 119, endPoint y: 307, distance: 62.2
click at [119, 309] on div "Mobile : 919090975026" at bounding box center [97, 314] width 149 height 10
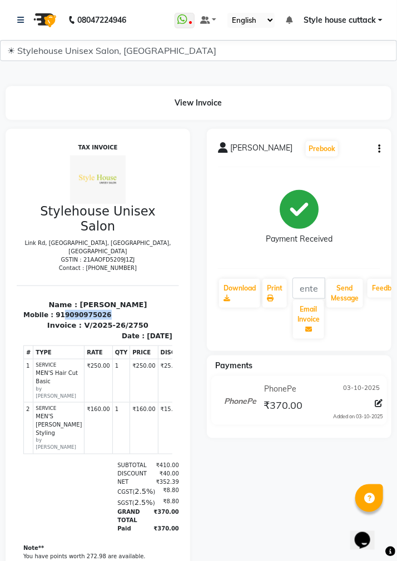
copy div "9090975026"
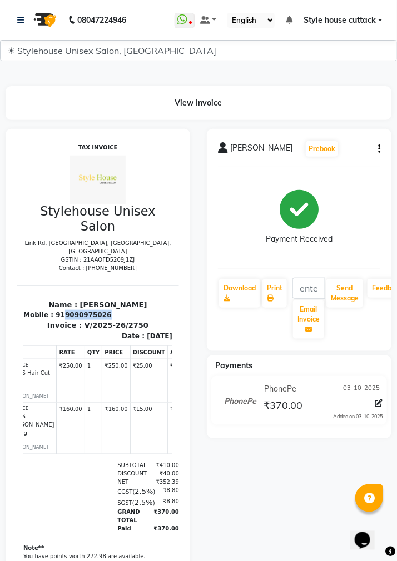
scroll to position [0, 31]
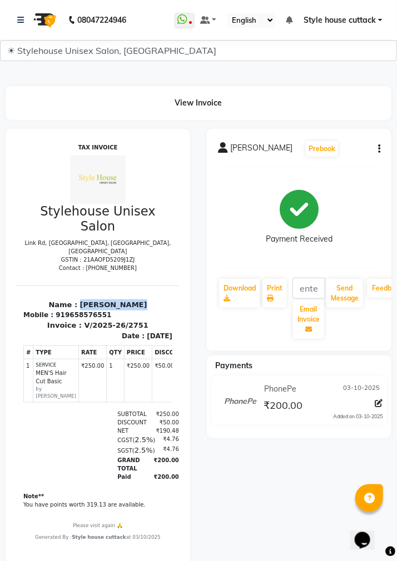
drag, startPoint x: 71, startPoint y: 295, endPoint x: 151, endPoint y: 293, distance: 79.5
click at [151, 299] on p "Name : [PERSON_NAME]" at bounding box center [97, 304] width 149 height 11
copy p "[PERSON_NAME]"
drag, startPoint x: 57, startPoint y: 305, endPoint x: 117, endPoint y: 307, distance: 60.0
click at [117, 309] on div "Mobile : 919658576551" at bounding box center [97, 314] width 149 height 10
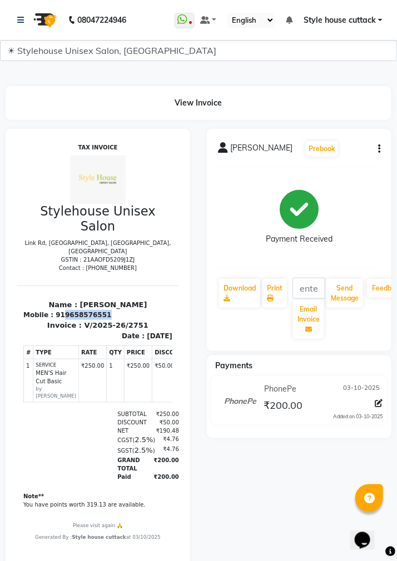
copy div "9658576551"
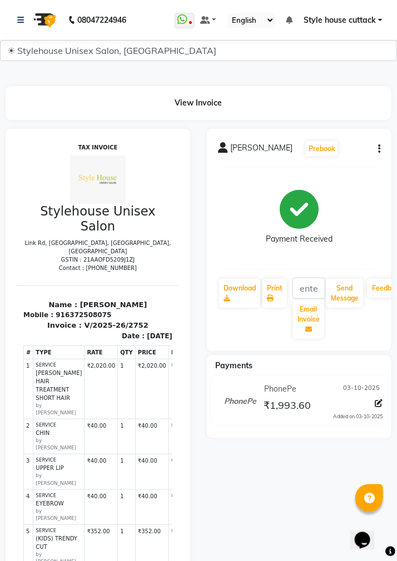
scroll to position [0, 2]
drag, startPoint x: 55, startPoint y: 297, endPoint x: 146, endPoint y: 297, distance: 91.1
click at [146, 299] on p "Name : SRABANI PRIYADARSHINI" at bounding box center [95, 304] width 149 height 11
copy p "SRABANI PRIYADARSHINI"
drag, startPoint x: 56, startPoint y: 304, endPoint x: 136, endPoint y: 303, distance: 80.0
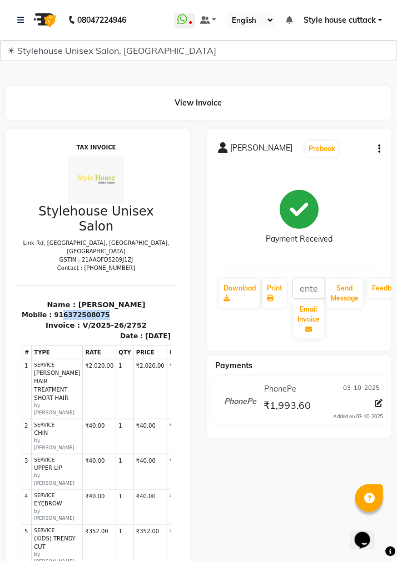
click at [136, 309] on div "Mobile : 916372508075" at bounding box center [95, 314] width 149 height 10
copy div "6372508075"
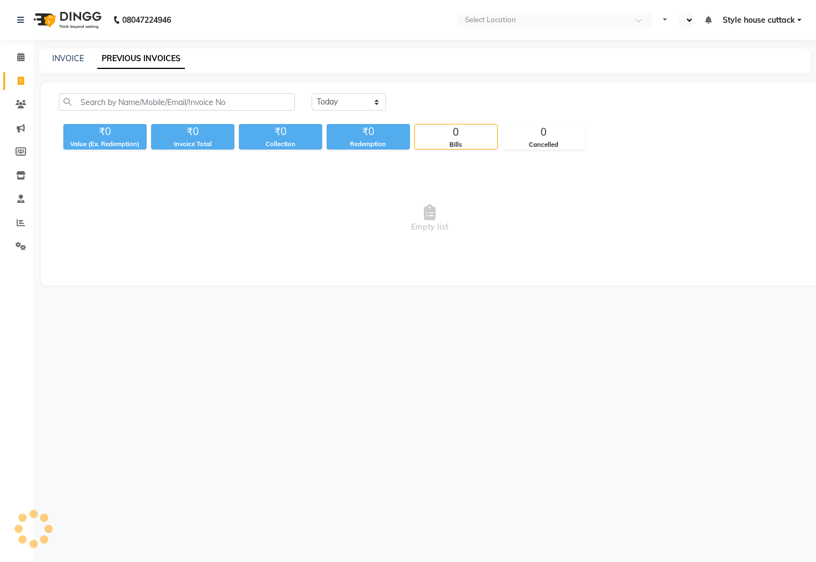
select select "en"
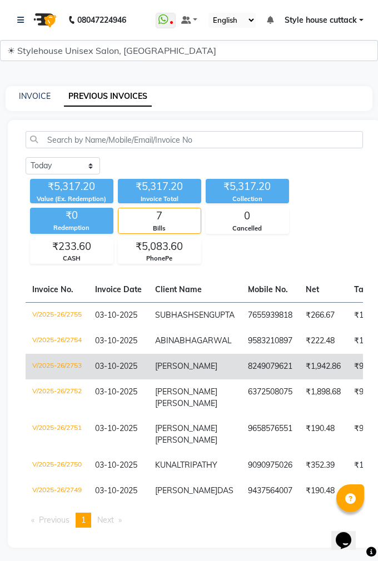
click at [241, 379] on td "8249079621" at bounding box center [270, 367] width 58 height 26
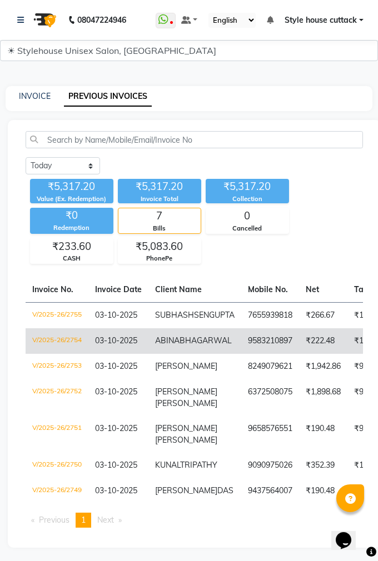
click at [131, 354] on td "03-10-2025" at bounding box center [118, 341] width 60 height 26
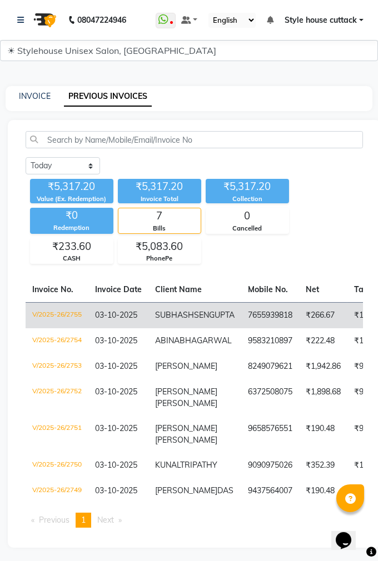
click at [220, 329] on td "[PERSON_NAME]" at bounding box center [194, 316] width 93 height 26
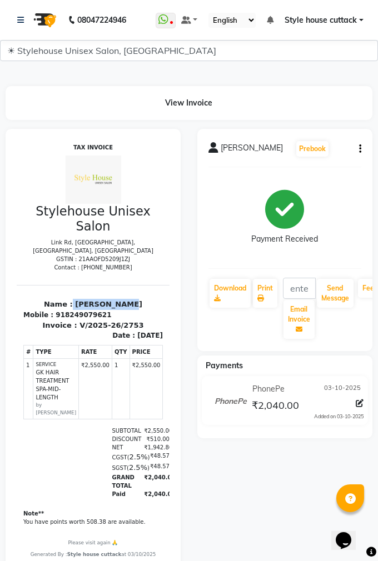
drag, startPoint x: 67, startPoint y: 294, endPoint x: 132, endPoint y: 292, distance: 65.0
click at [132, 298] on p "Name : [PERSON_NAME]" at bounding box center [92, 303] width 139 height 11
copy p "[PERSON_NAME]"
drag, startPoint x: 58, startPoint y: 301, endPoint x: 119, endPoint y: 308, distance: 62.0
click at [119, 309] on div "Mobile : 918249079621" at bounding box center [92, 314] width 139 height 10
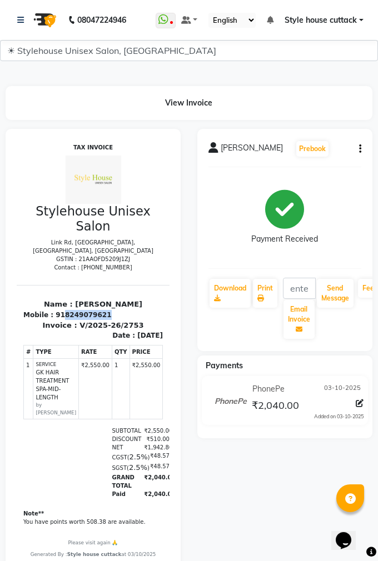
copy div "8249079621"
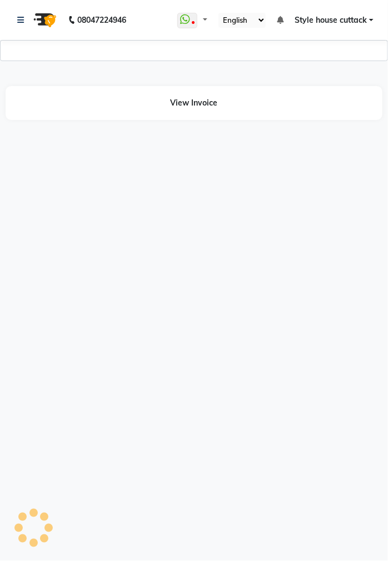
select select "1744"
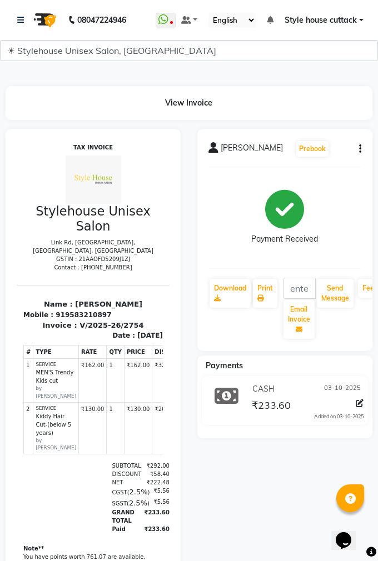
drag, startPoint x: 59, startPoint y: 291, endPoint x: 151, endPoint y: 300, distance: 92.7
click at [151, 300] on html "TAX INVOICE Stylehouse Unisex Salon [GEOGRAPHIC_DATA], [GEOGRAPHIC_DATA], [GEOG…" at bounding box center [93, 368] width 153 height 458
copy p "[PERSON_NAME]"
drag, startPoint x: 58, startPoint y: 306, endPoint x: 108, endPoint y: 305, distance: 49.4
click at [114, 309] on div "Mobile : 919583210897" at bounding box center [92, 314] width 139 height 10
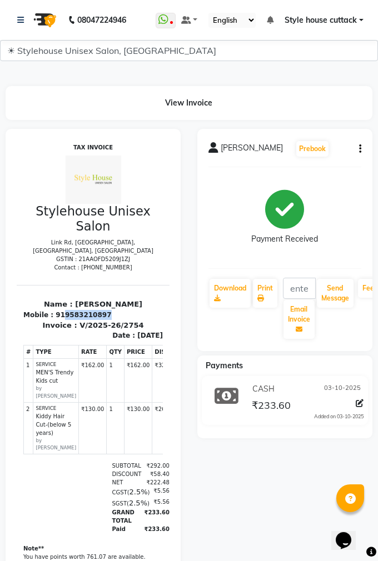
copy div "9583210897"
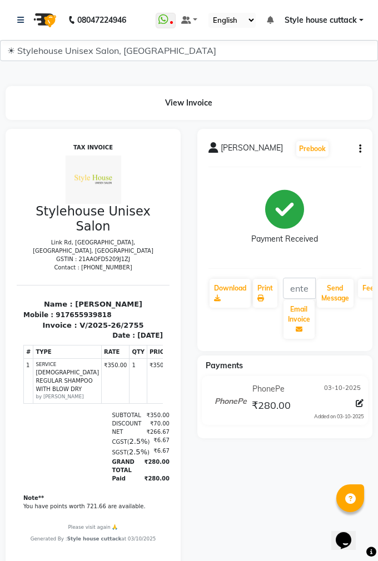
drag, startPoint x: 58, startPoint y: 296, endPoint x: 144, endPoint y: 297, distance: 86.1
click at [144, 298] on div "Name : [PERSON_NAME] Mobile : 917655939818" at bounding box center [93, 308] width 153 height 21
copy p "[PERSON_NAME]"
drag, startPoint x: 57, startPoint y: 305, endPoint x: 122, endPoint y: 308, distance: 64.5
click at [122, 309] on div "Mobile : 917655939818" at bounding box center [92, 314] width 139 height 10
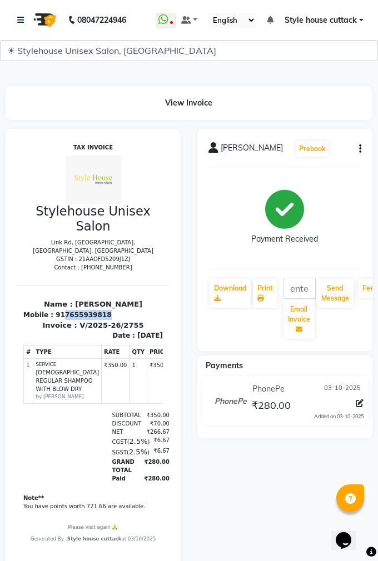
copy div "7655939818"
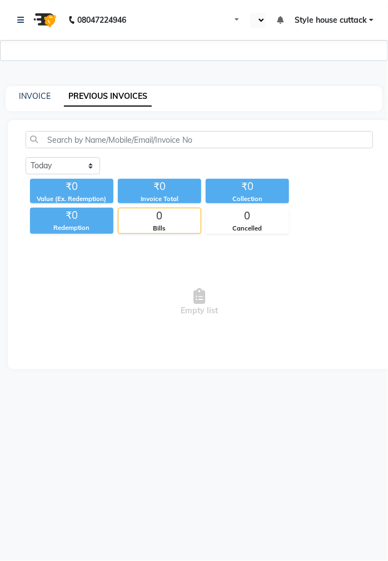
select select "en"
select select "1744"
